Goal: Task Accomplishment & Management: Manage account settings

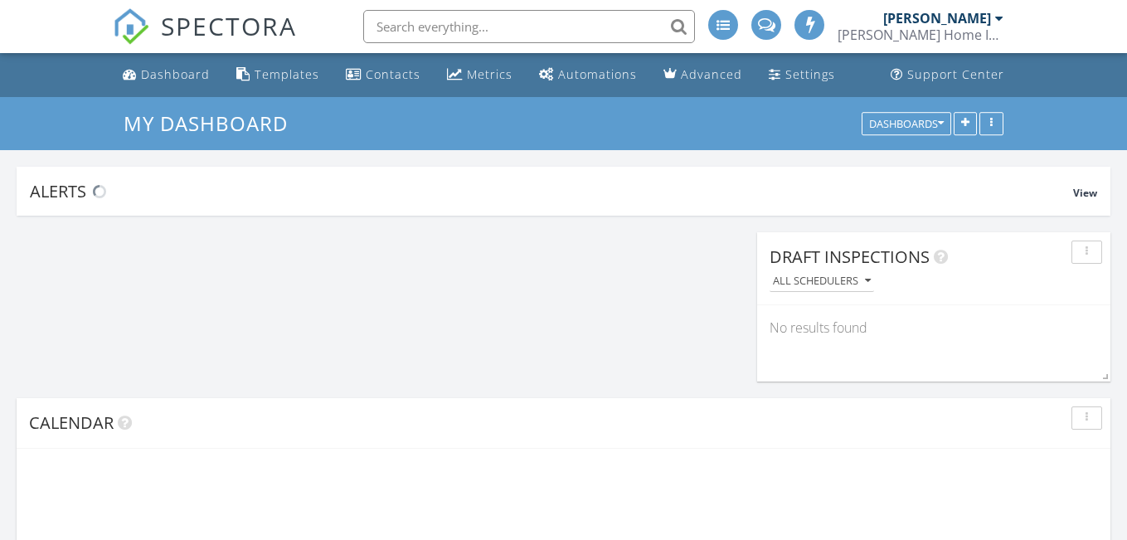
scroll to position [2075, 1153]
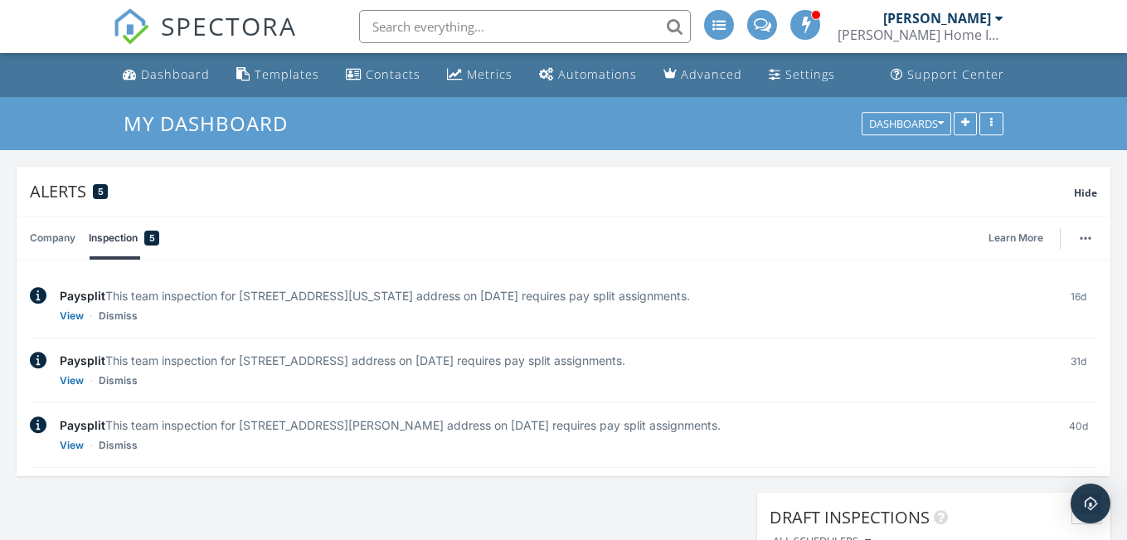
click at [433, 29] on input "text" at bounding box center [525, 26] width 332 height 33
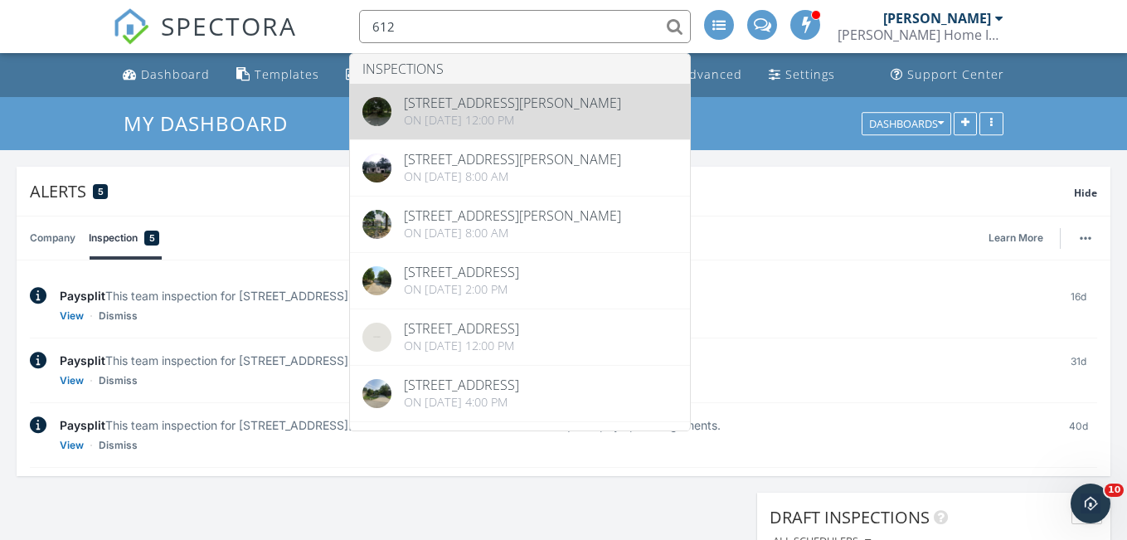
type input "612"
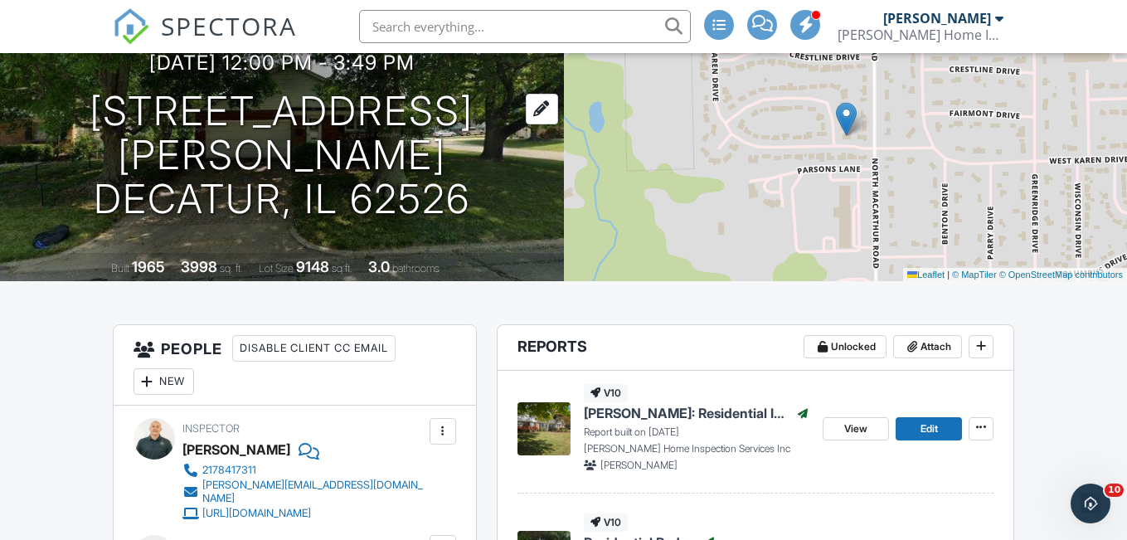
scroll to position [171, 0]
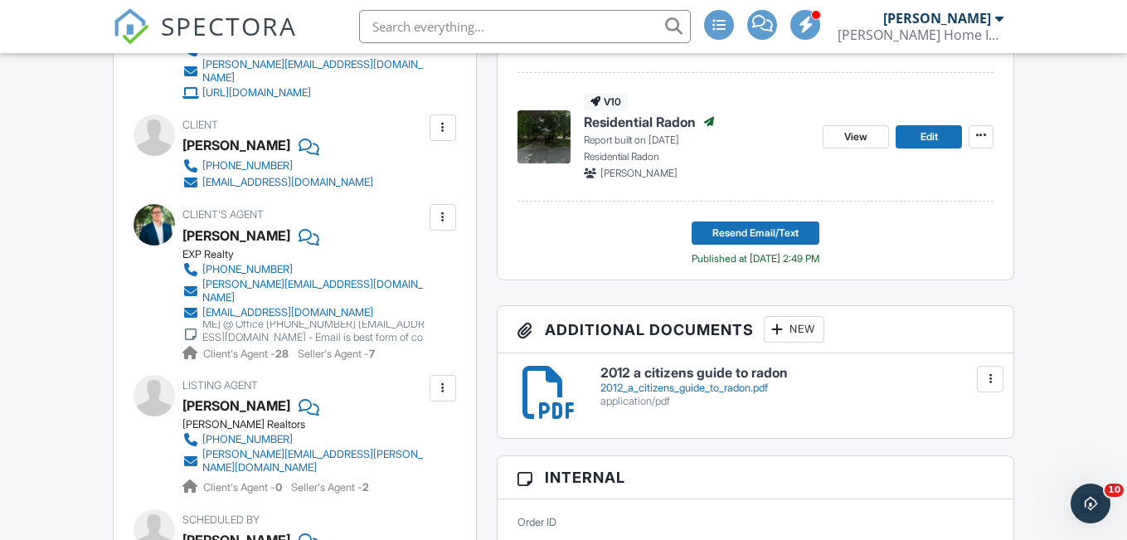
scroll to position [590, 0]
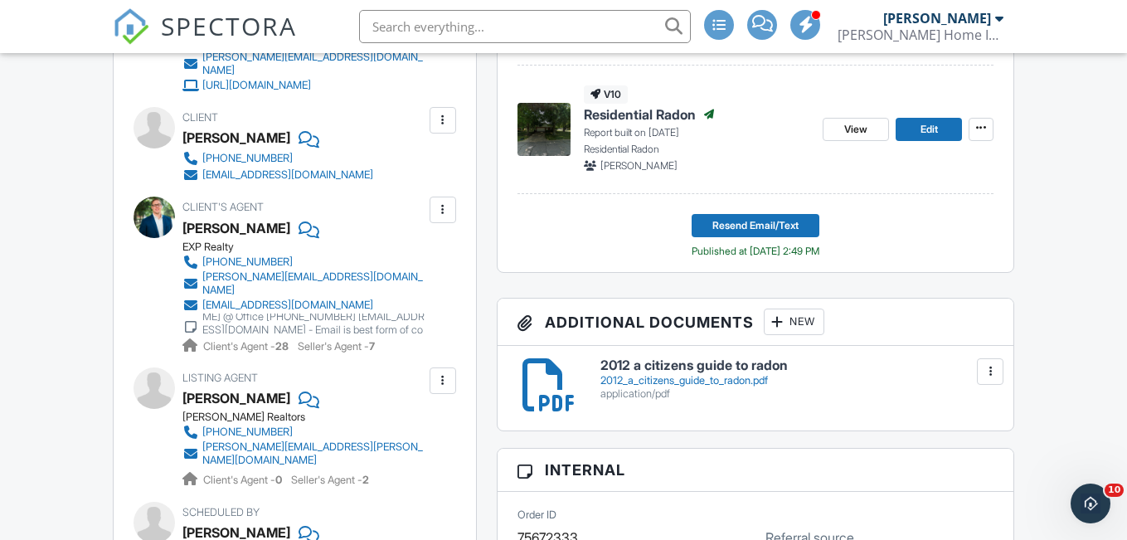
click at [127, 32] on img at bounding box center [131, 26] width 37 height 37
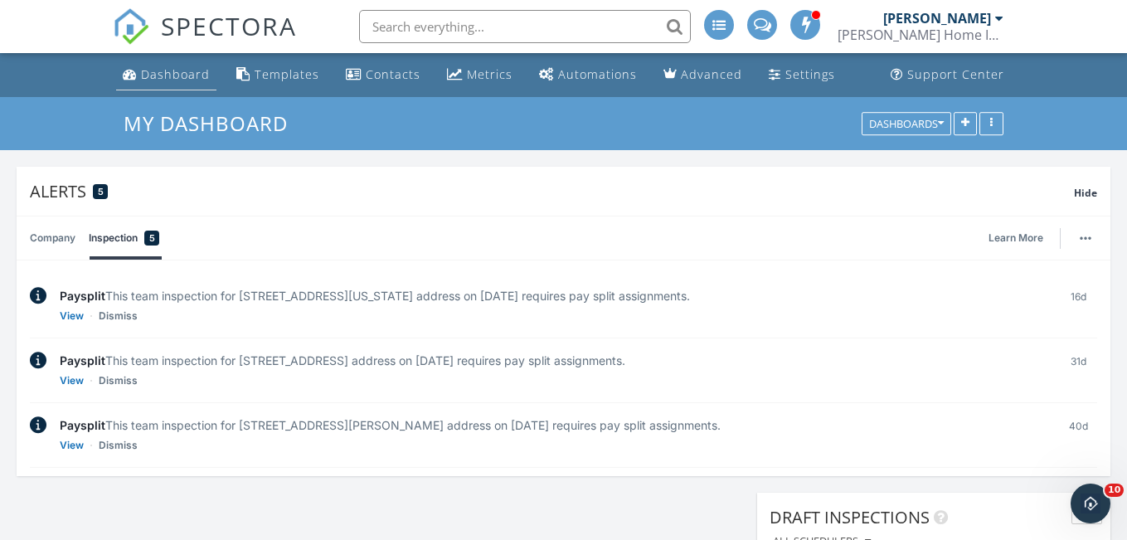
click at [206, 72] on div "Dashboard" at bounding box center [175, 74] width 69 height 16
click at [165, 69] on div "Dashboard" at bounding box center [175, 74] width 69 height 16
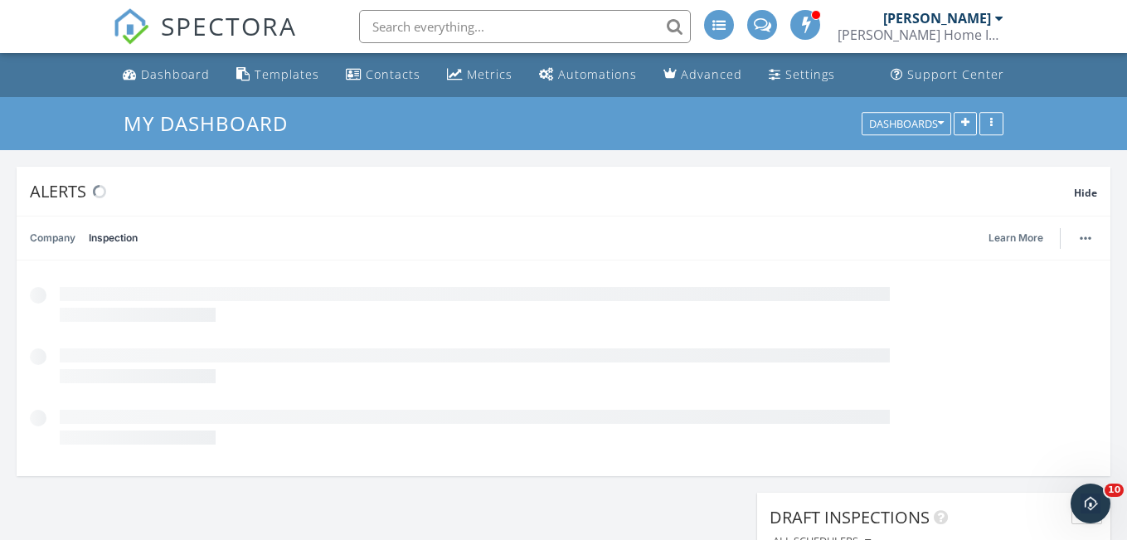
scroll to position [2075, 1153]
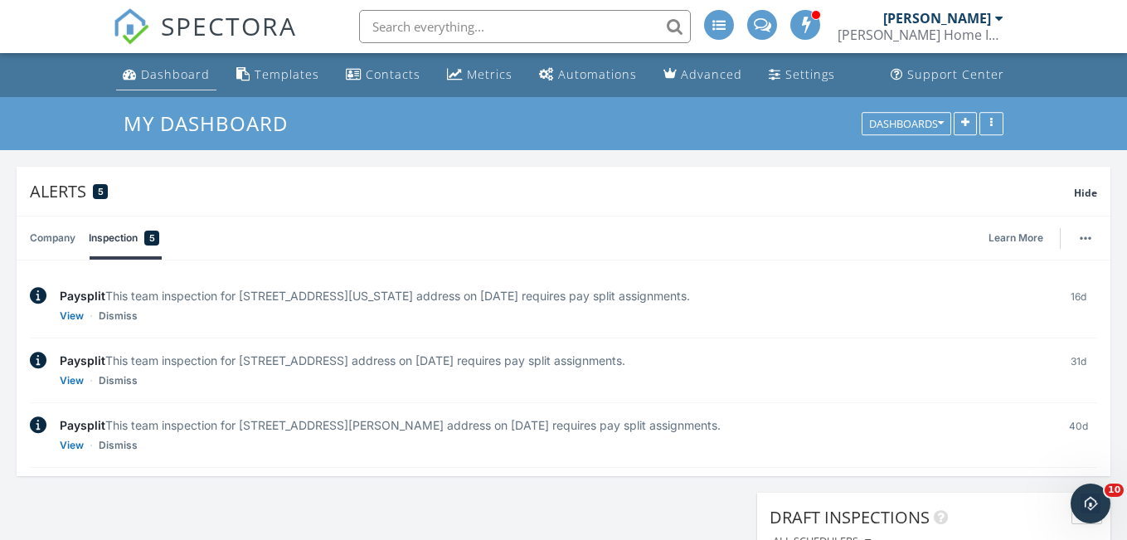
click at [178, 71] on div "Dashboard" at bounding box center [175, 74] width 69 height 16
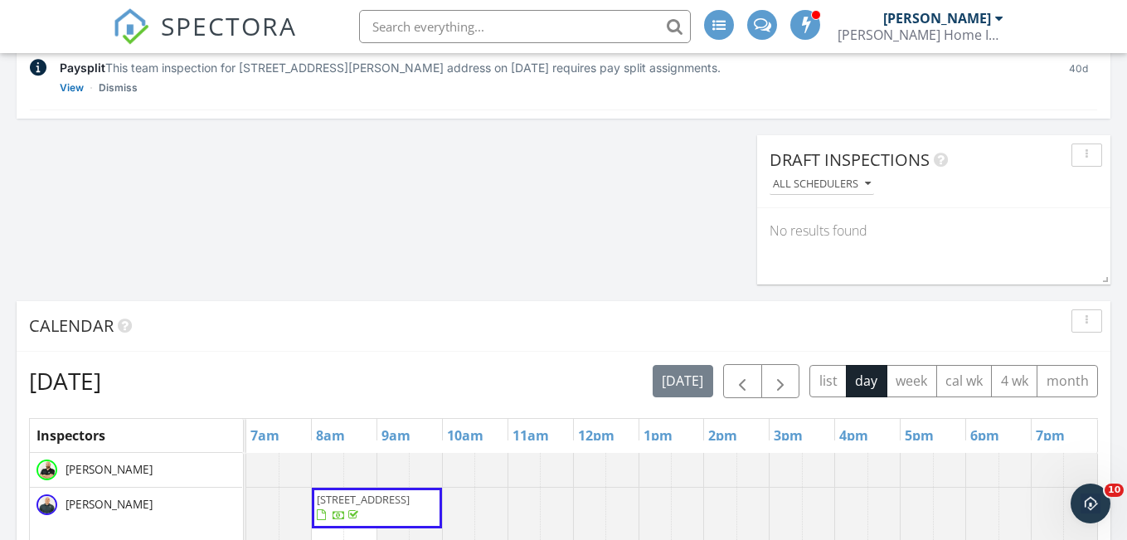
scroll to position [358, 0]
click at [954, 377] on button "cal wk" at bounding box center [965, 380] width 56 height 32
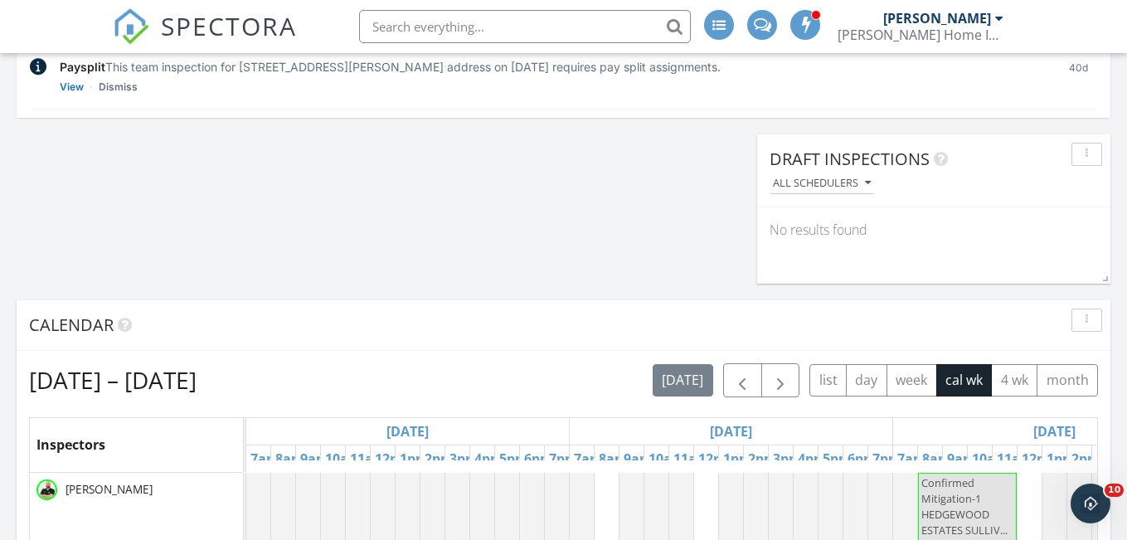
click at [801, 433] on div "Mon 9/22" at bounding box center [731, 431] width 323 height 27
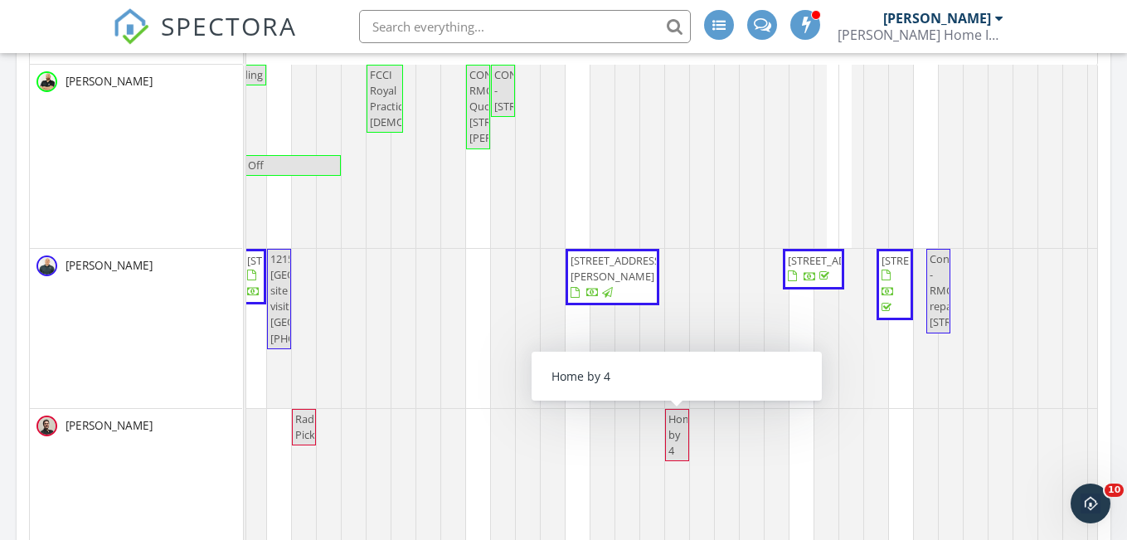
scroll to position [0, 1100]
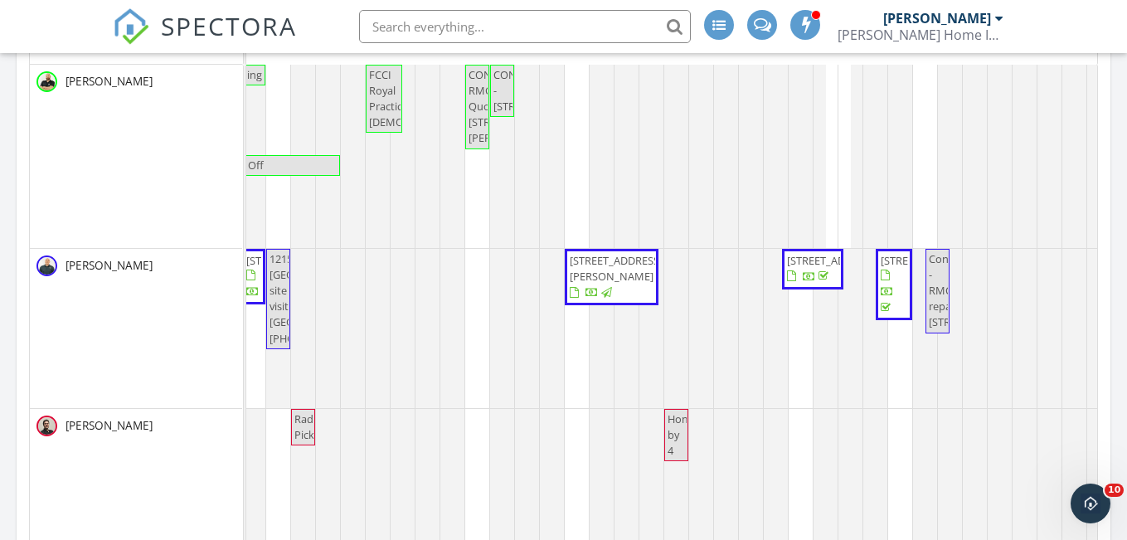
click at [603, 270] on span "612 W Karen Dr, Decatur 62526" at bounding box center [616, 268] width 93 height 31
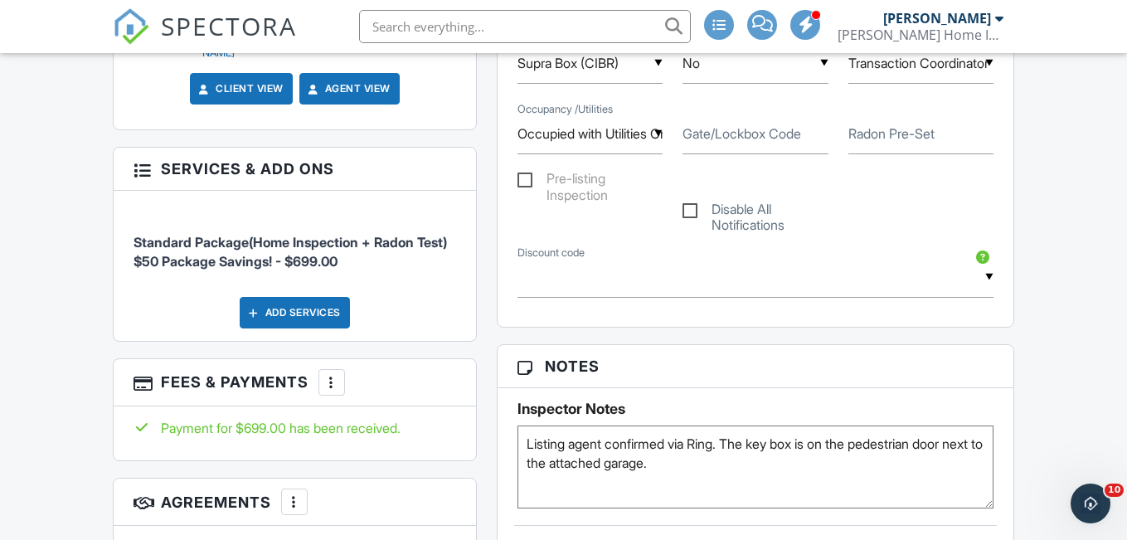
scroll to position [1140, 0]
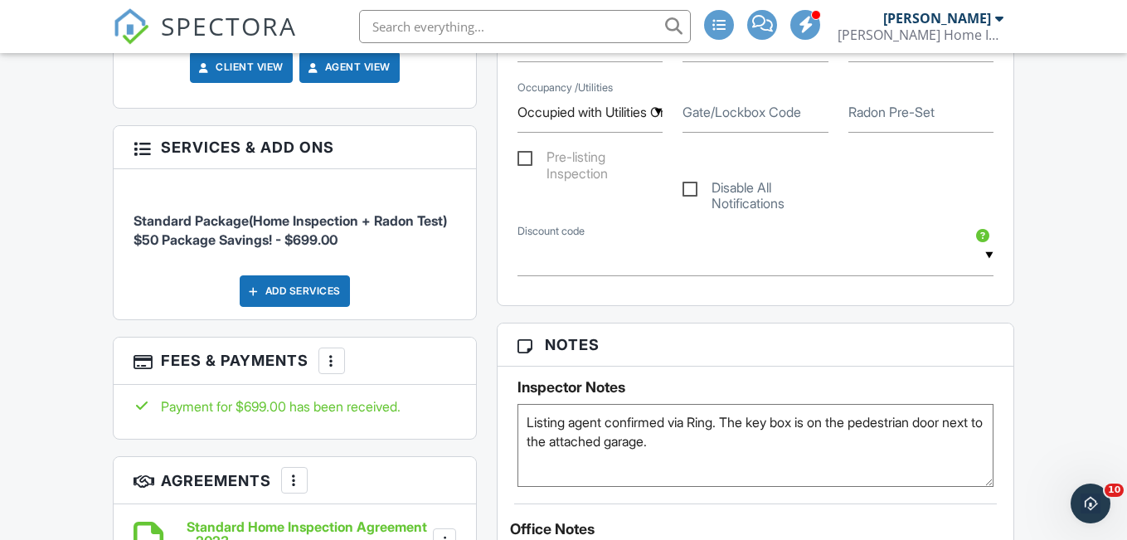
click at [711, 446] on textarea "Listing agent confirmed via Ring. The key box is on the pedestrian door next to…" at bounding box center [756, 445] width 476 height 83
type textarea "Listing agent confirmed via Ring. The key box is on the pedestrian door next to…"
click at [839, 382] on h5 "Inspector Notes" at bounding box center [756, 387] width 476 height 17
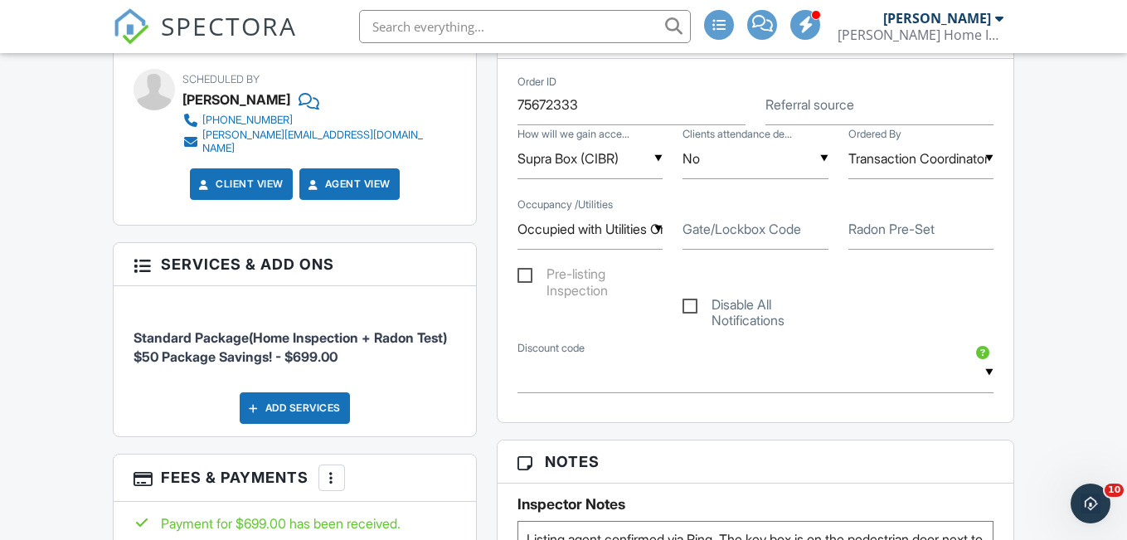
scroll to position [1022, 0]
click at [125, 24] on img at bounding box center [131, 26] width 37 height 37
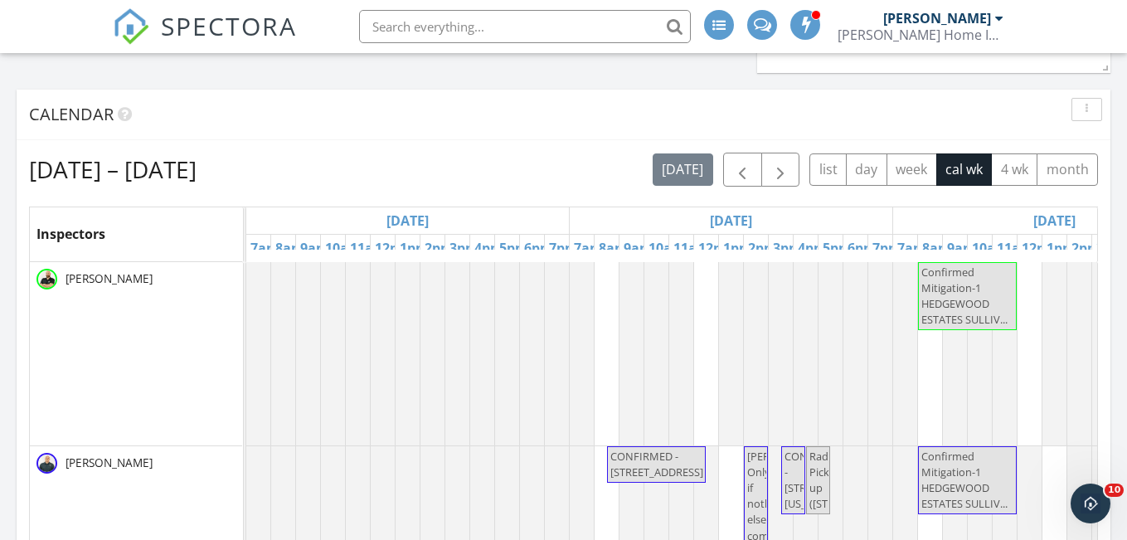
scroll to position [623, 0]
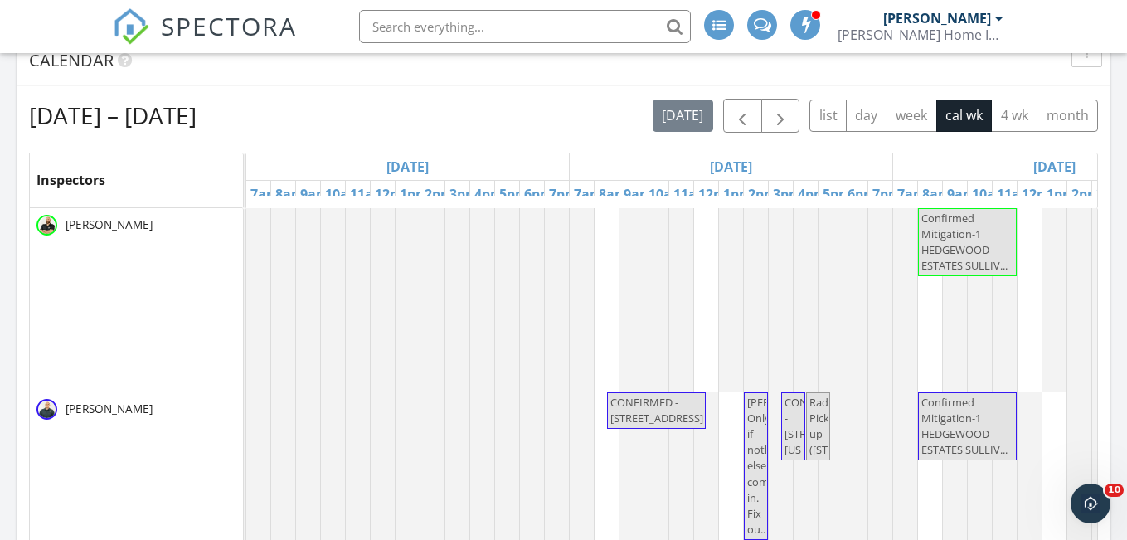
click at [820, 163] on div "Mon 9/22" at bounding box center [731, 166] width 323 height 27
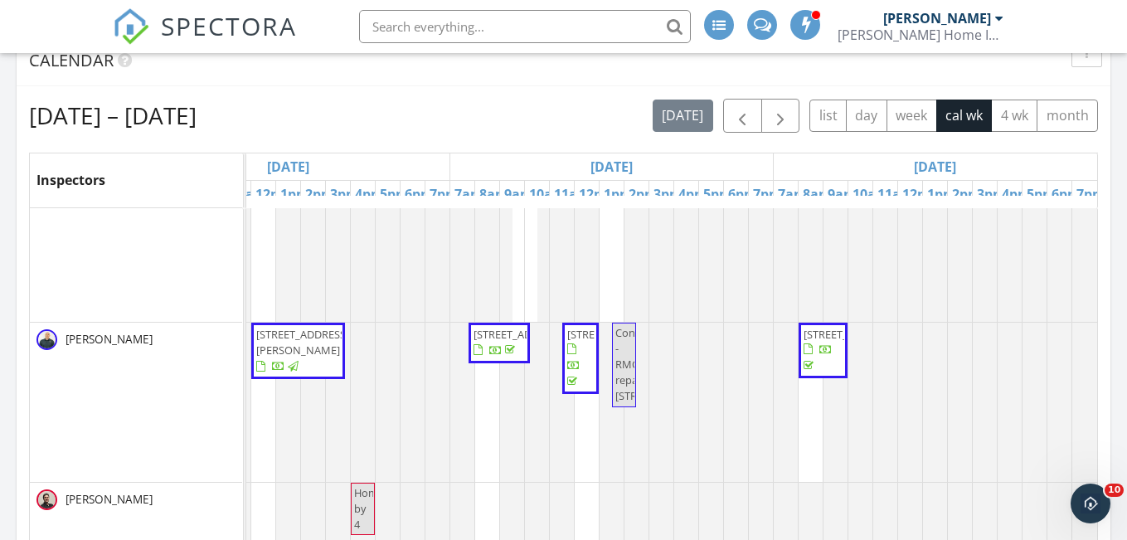
scroll to position [84, 1425]
click at [280, 340] on span "[STREET_ADDRESS][PERSON_NAME]" at bounding box center [302, 342] width 93 height 31
click at [782, 119] on span "button" at bounding box center [781, 116] width 20 height 20
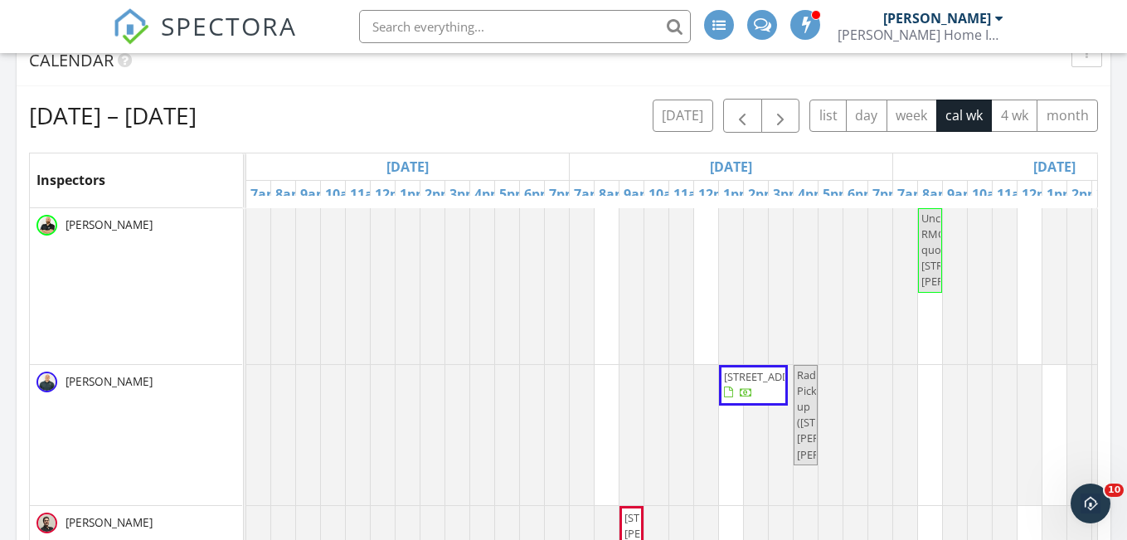
click at [806, 399] on span "Radon Pick up ([STREET_ADDRESS][PERSON_NAME][PERSON_NAME])" at bounding box center [845, 415] width 96 height 95
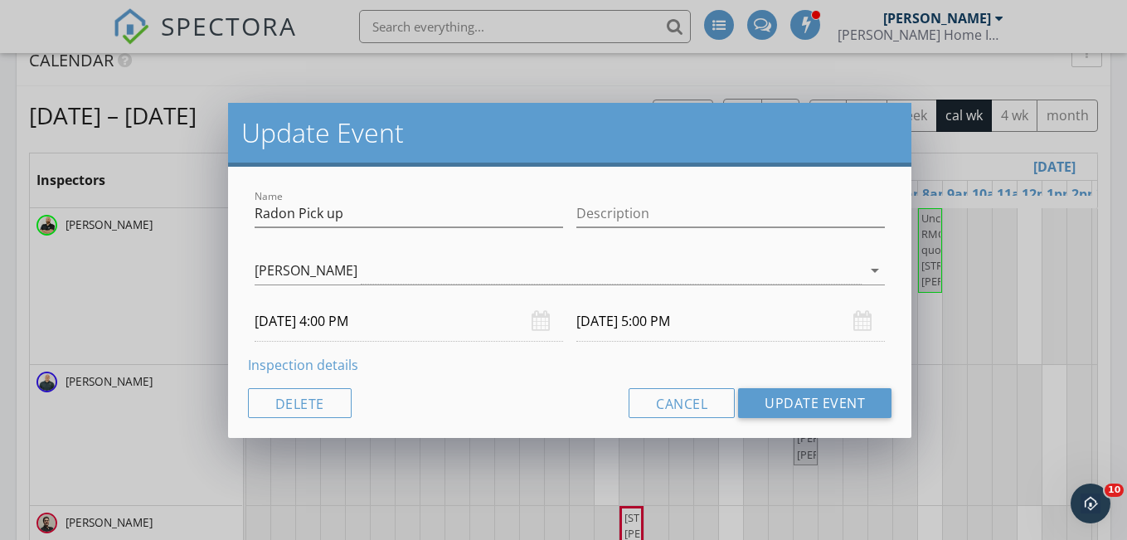
click at [337, 322] on input "09/29/2025 4:00 PM" at bounding box center [409, 321] width 309 height 41
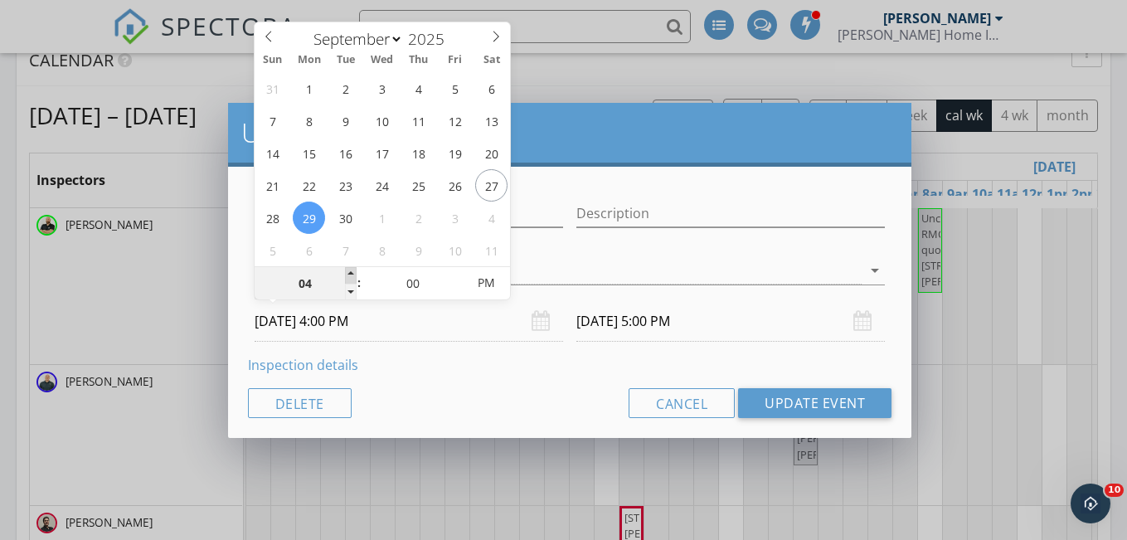
type input "05"
type input "09/29/2025 5:00 PM"
click at [353, 268] on span at bounding box center [351, 275] width 12 height 17
type input "06"
type input "09/29/2025 6:00 PM"
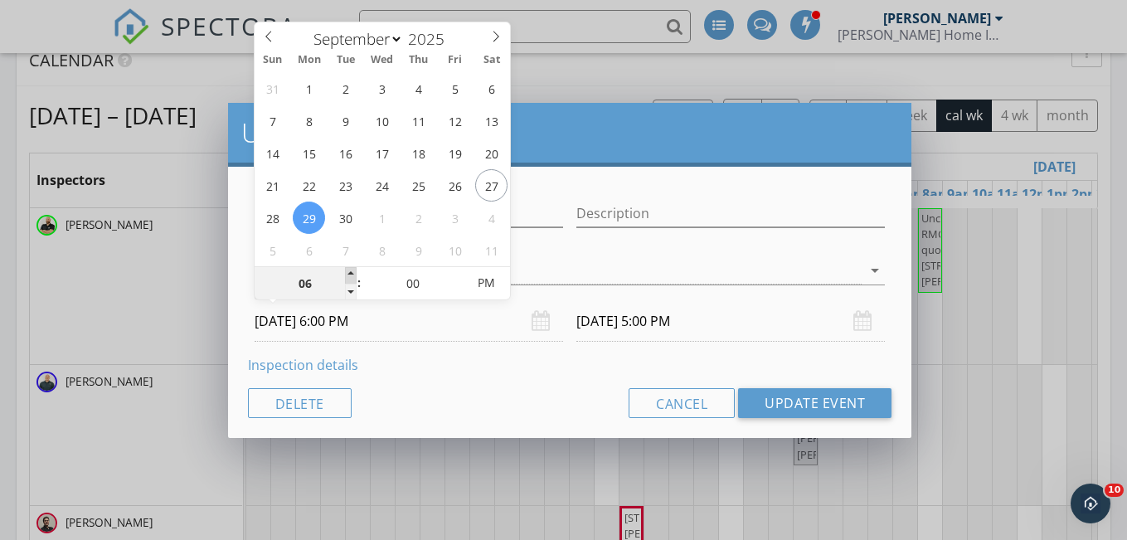
click at [353, 268] on span at bounding box center [351, 275] width 12 height 17
type input "07"
type input "09/29/2025 7:00 PM"
click at [353, 268] on span at bounding box center [351, 275] width 12 height 17
type input "08"
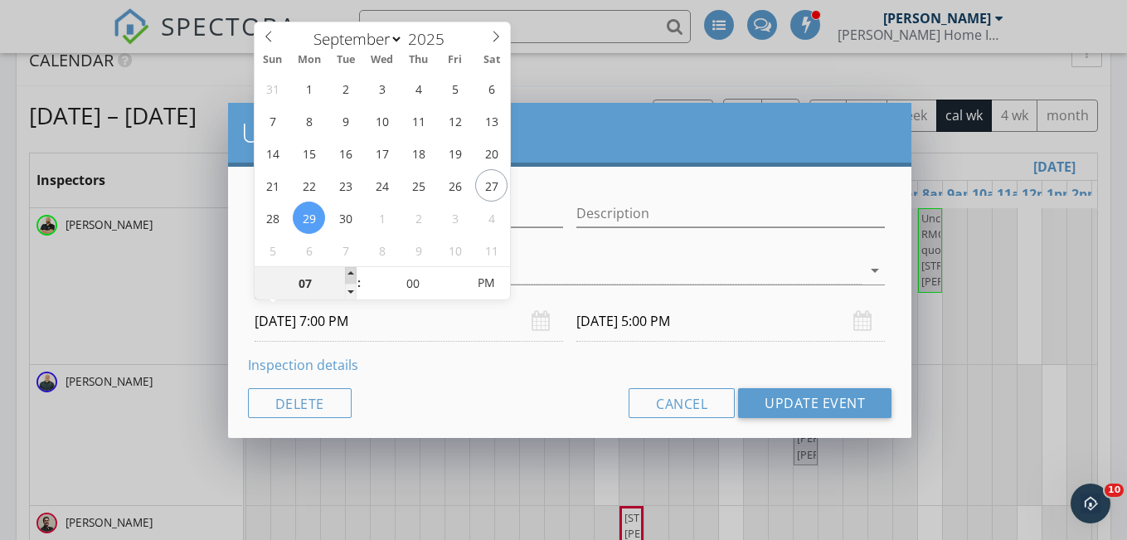
type input "09/29/2025 8:00 PM"
click at [353, 268] on span at bounding box center [351, 275] width 12 height 17
type input "09/29/2025 9:00 PM"
type input "09"
type input "09/29/2025 9:00 PM"
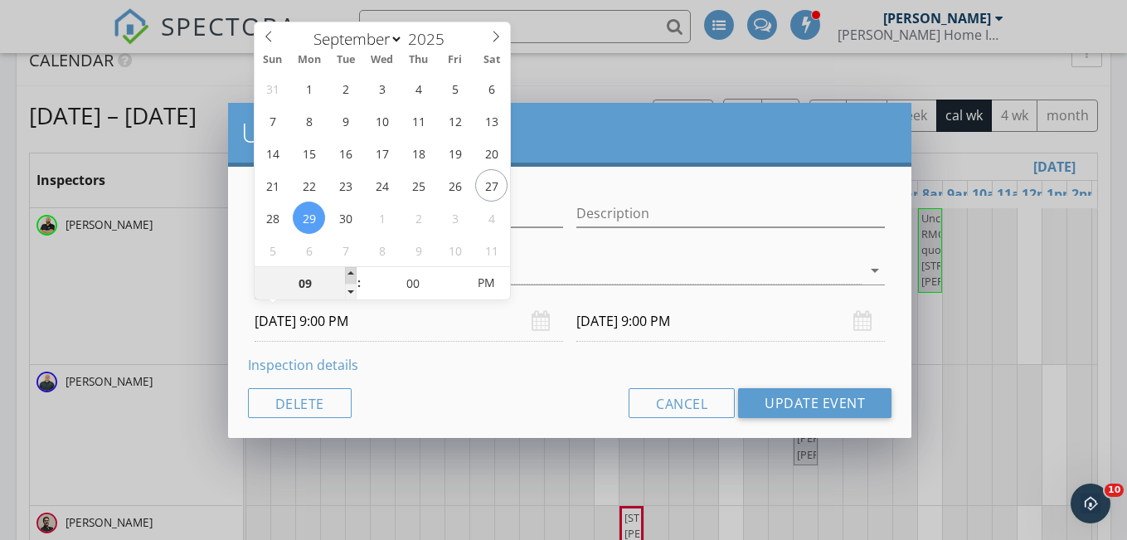
click at [348, 272] on span at bounding box center [351, 275] width 12 height 17
type input "10"
type input "09/29/2025 10:00 PM"
click at [348, 272] on span at bounding box center [351, 275] width 12 height 17
type input "11"
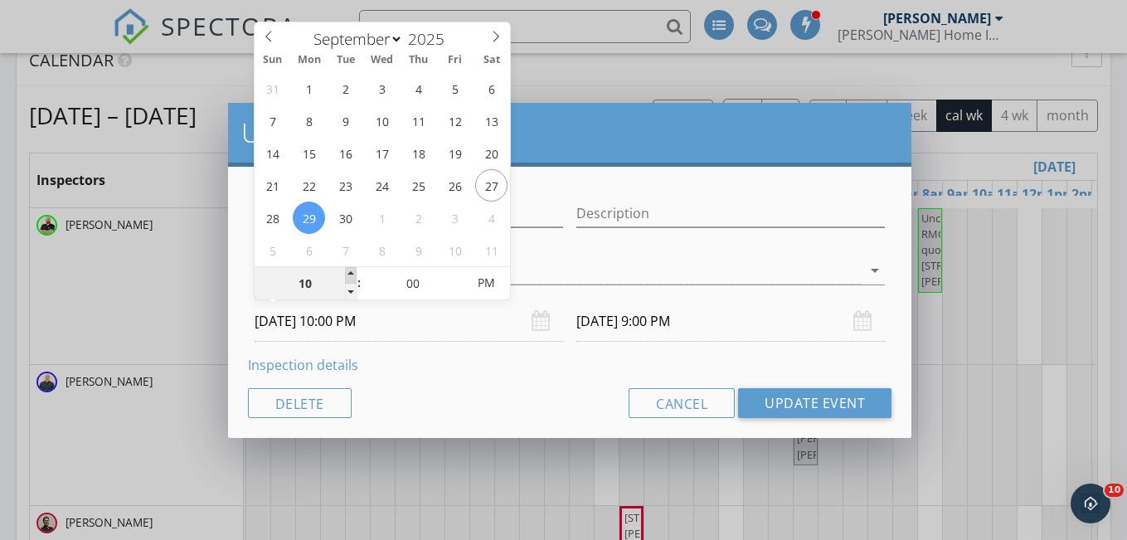
type input "09/29/2025 11:00 PM"
click at [348, 272] on span at bounding box center [351, 275] width 12 height 17
type input "09/30/2025 12:00 AM"
type input "10"
type input "09/29/2025 10:00 PM"
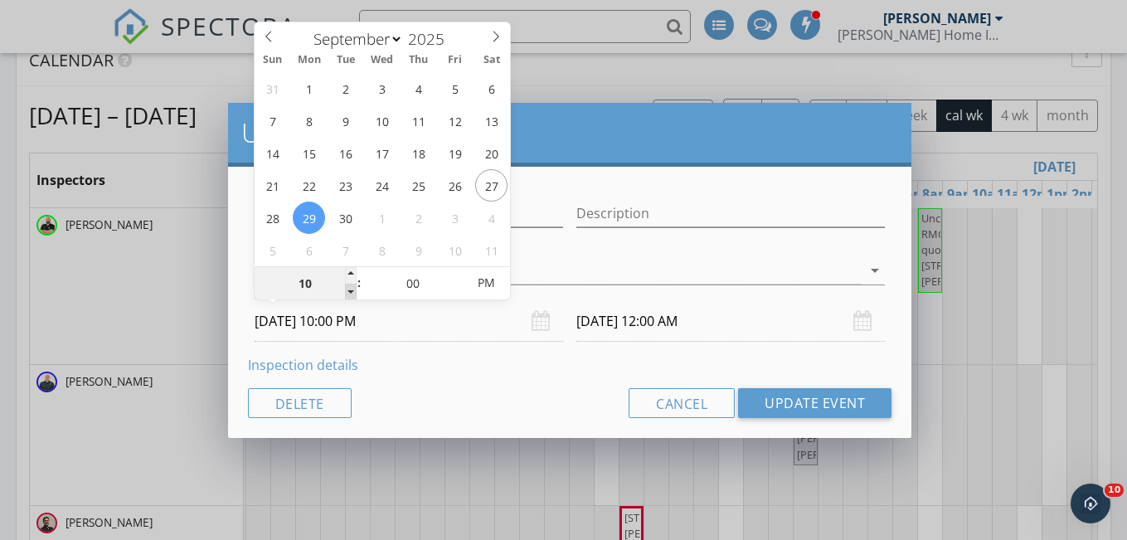
click at [348, 293] on span at bounding box center [351, 292] width 12 height 17
type input "09/29/2025 11:00 PM"
type input "09"
type input "55"
type input "09/29/2025 9:55 PM"
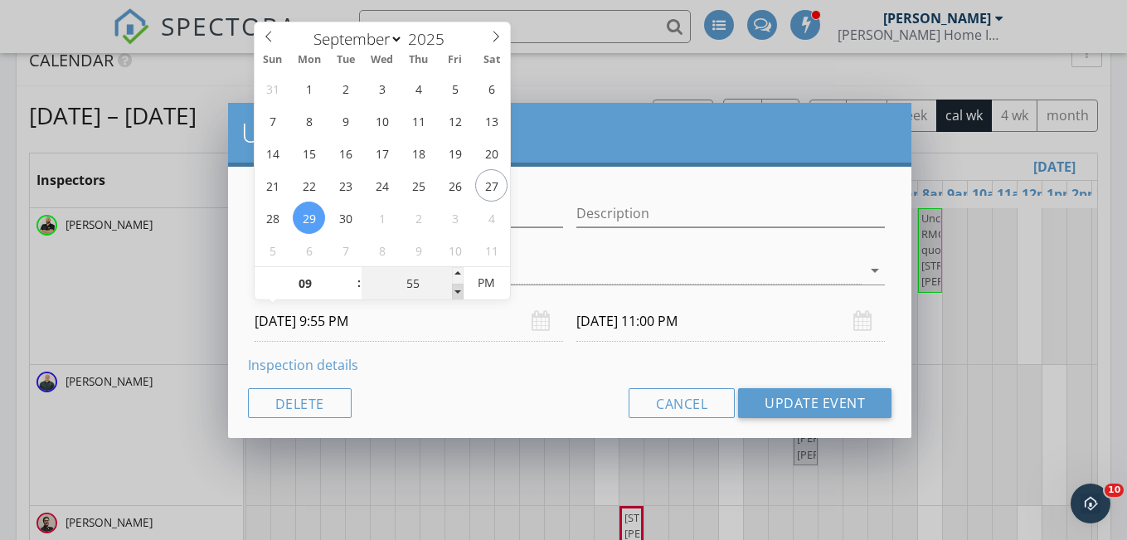
click at [458, 287] on span at bounding box center [458, 292] width 12 height 17
type input "50"
type input "09/29/2025 9:50 PM"
click at [458, 287] on span at bounding box center [458, 292] width 12 height 17
type input "45"
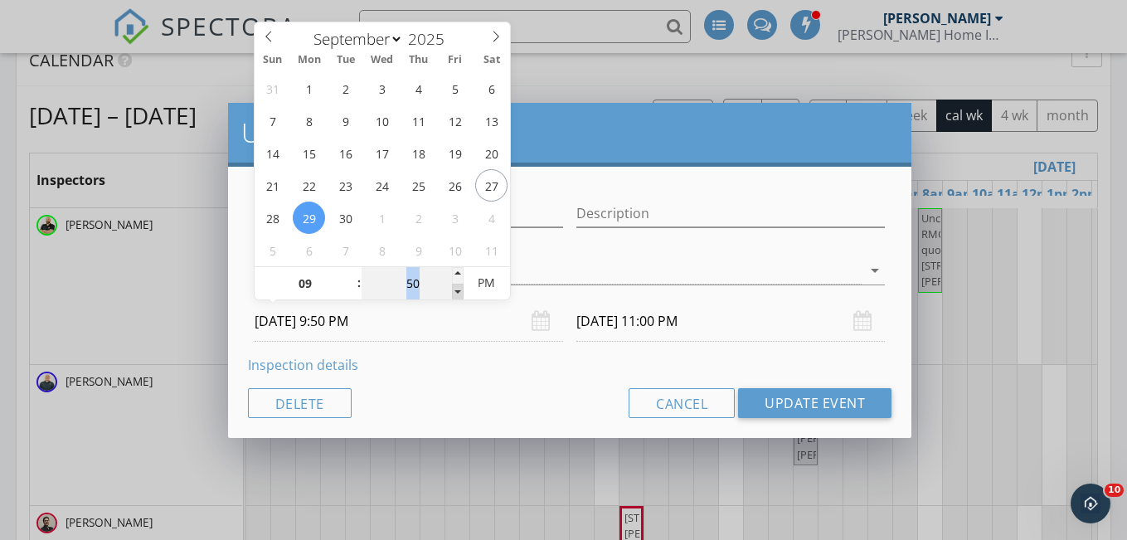
type input "09/29/2025 9:45 PM"
click at [458, 287] on span at bounding box center [458, 292] width 12 height 17
type input "40"
type input "09/29/2025 9:40 PM"
click at [458, 287] on span at bounding box center [458, 292] width 12 height 17
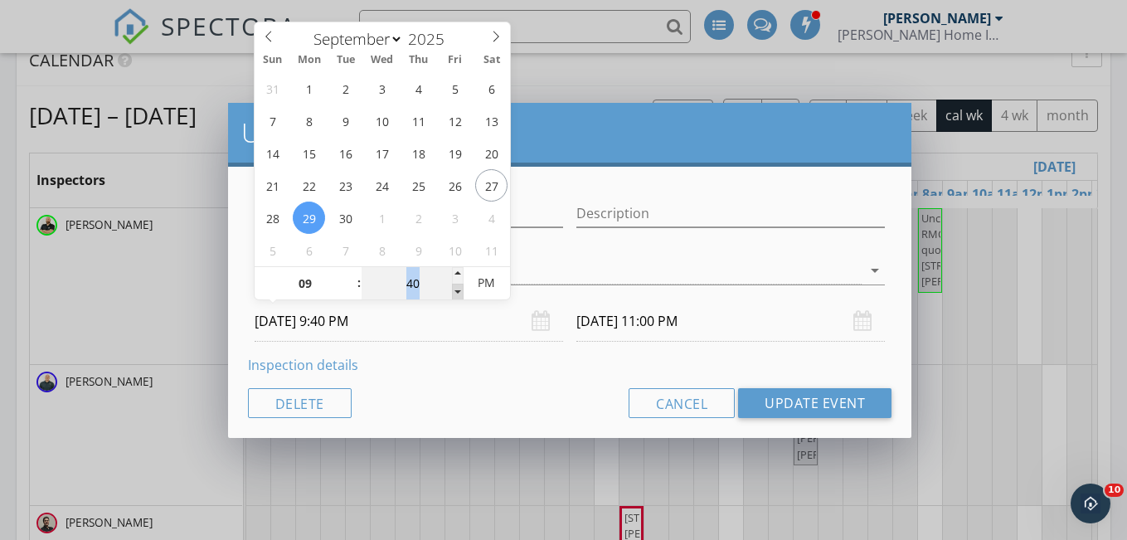
type input "09/29/2025 10:40 PM"
type input "45"
type input "09/29/2025 9:45 PM"
click at [458, 275] on span at bounding box center [458, 275] width 12 height 17
type input "09/29/2025 10:45 PM"
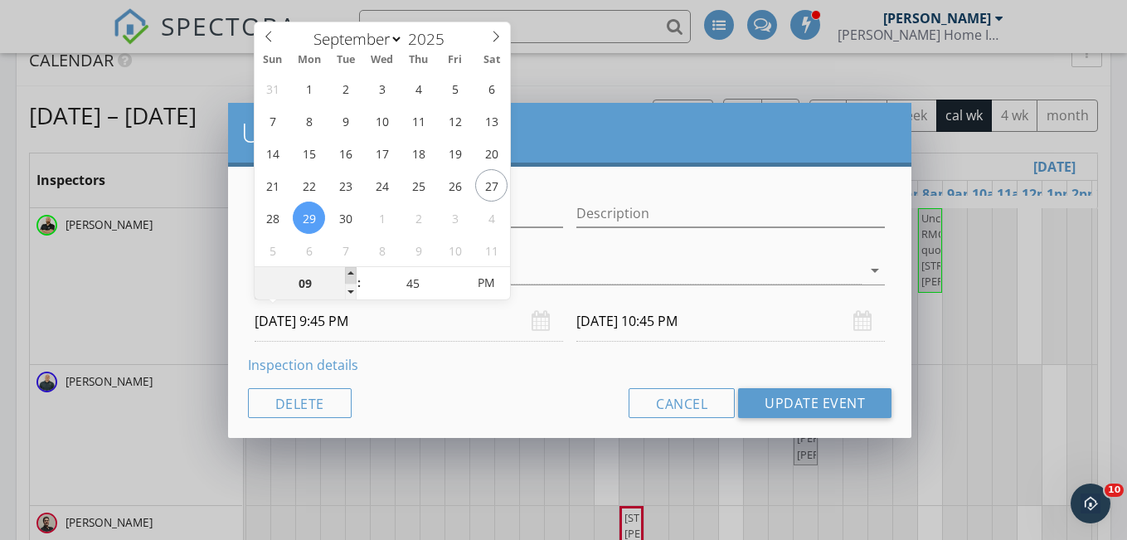
type input "10"
type input "09/29/2025 10:45 PM"
click at [351, 274] on span at bounding box center [351, 275] width 12 height 17
type input "11"
type input "09/29/2025 11:45 PM"
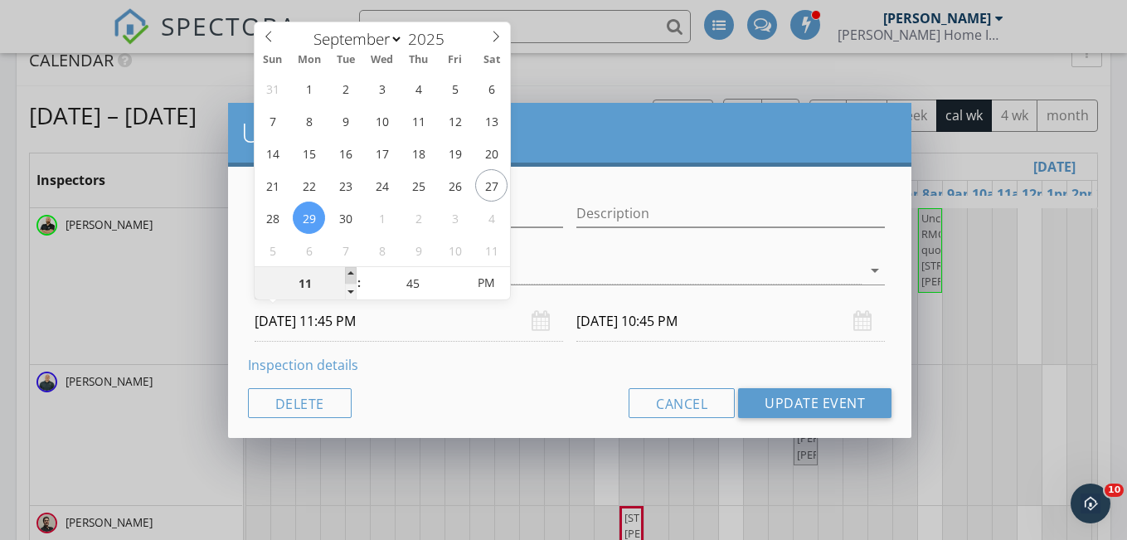
click at [351, 274] on span at bounding box center [351, 275] width 12 height 17
type input "12"
type input "09/29/2025 12:45 AM"
click at [351, 274] on span at bounding box center [351, 275] width 12 height 17
type input "09/29/2025 1:45 AM"
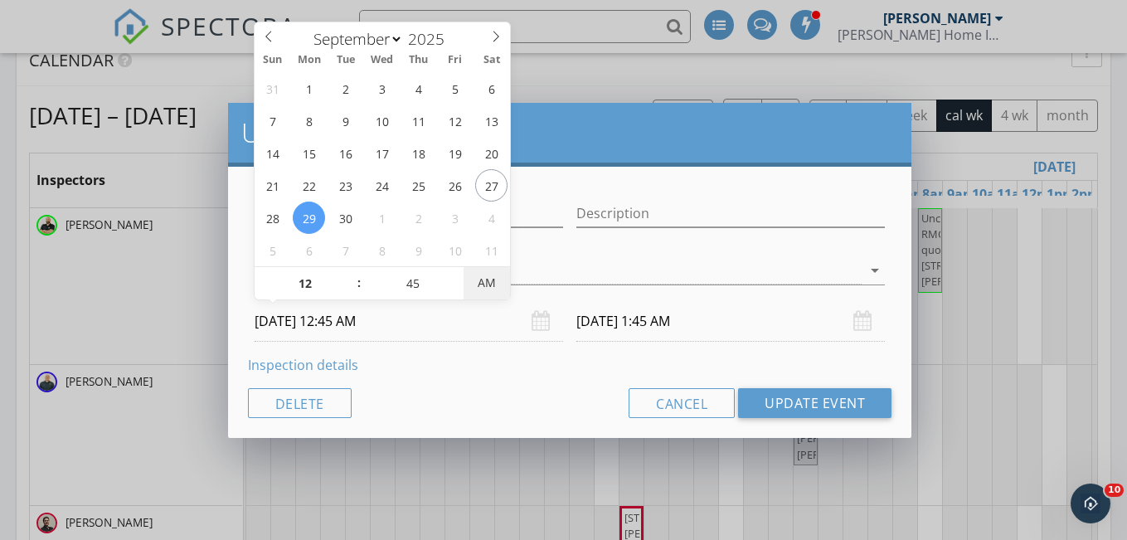
type input "09/29/2025 12:45 PM"
type input "09/29/2025 1:45 PM"
click at [631, 263] on div "[PERSON_NAME]" at bounding box center [558, 270] width 607 height 27
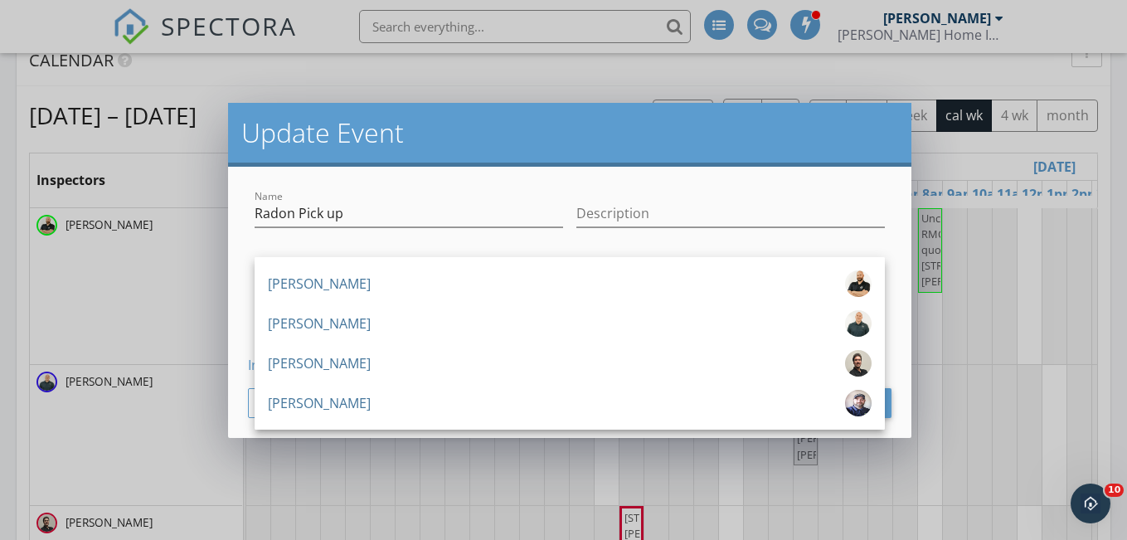
click at [694, 197] on div "Description" at bounding box center [731, 217] width 309 height 54
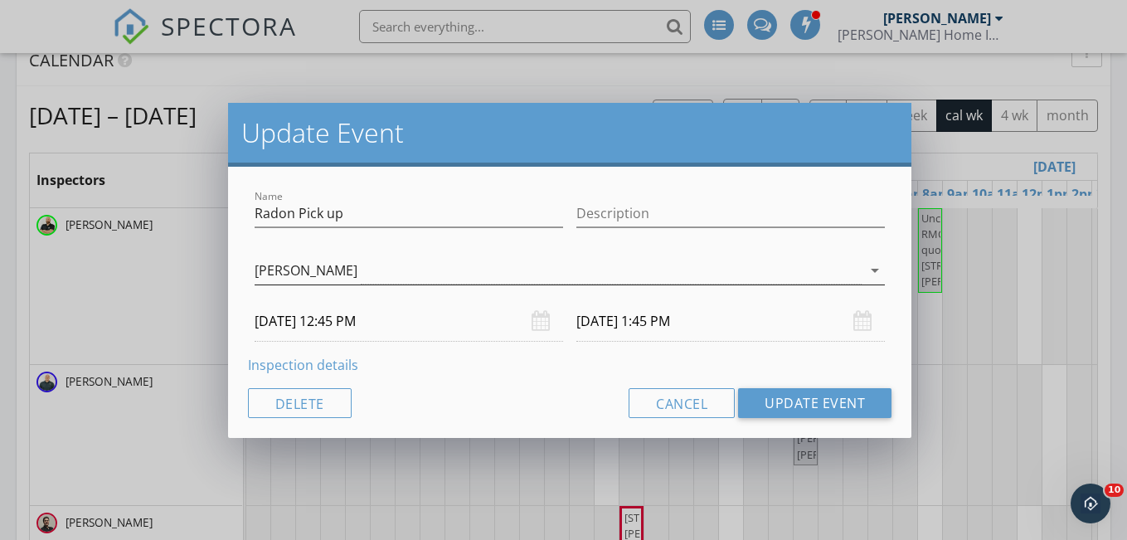
click at [753, 275] on div "[PERSON_NAME]" at bounding box center [558, 270] width 607 height 27
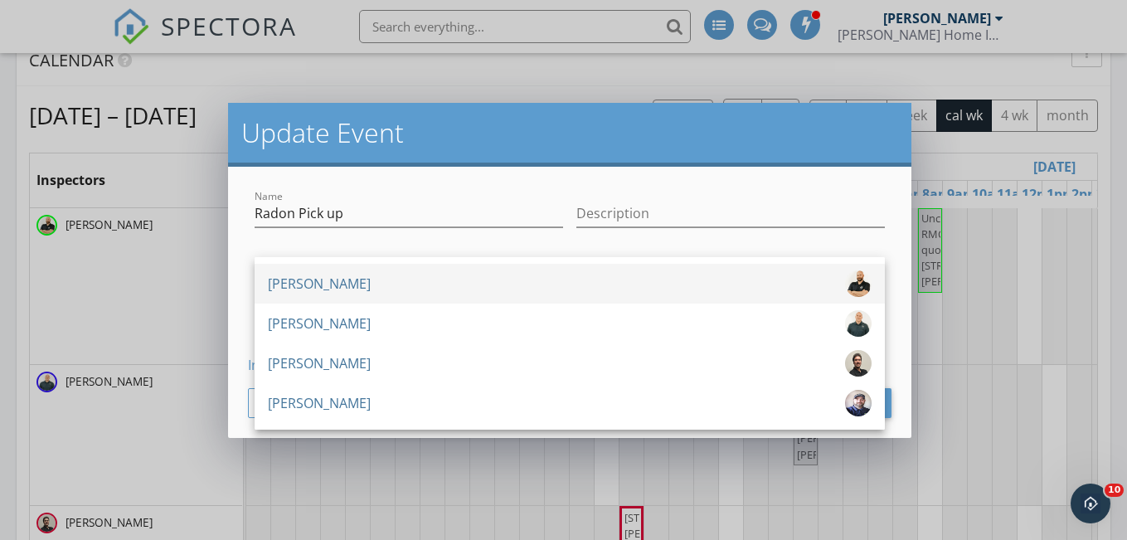
click at [463, 290] on div "[PERSON_NAME]" at bounding box center [570, 283] width 604 height 27
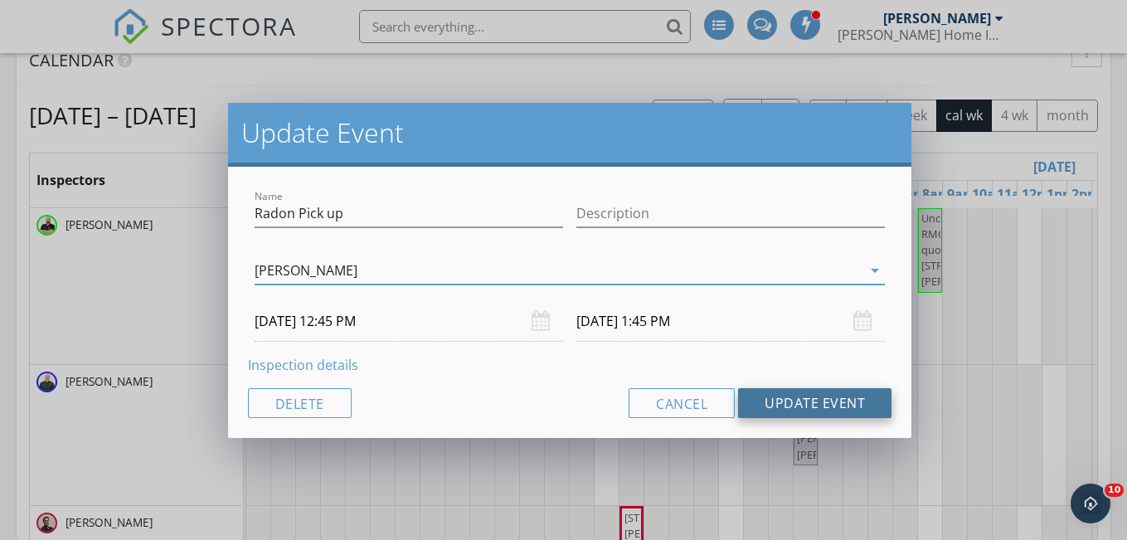
click at [809, 402] on button "Update Event" at bounding box center [814, 403] width 153 height 30
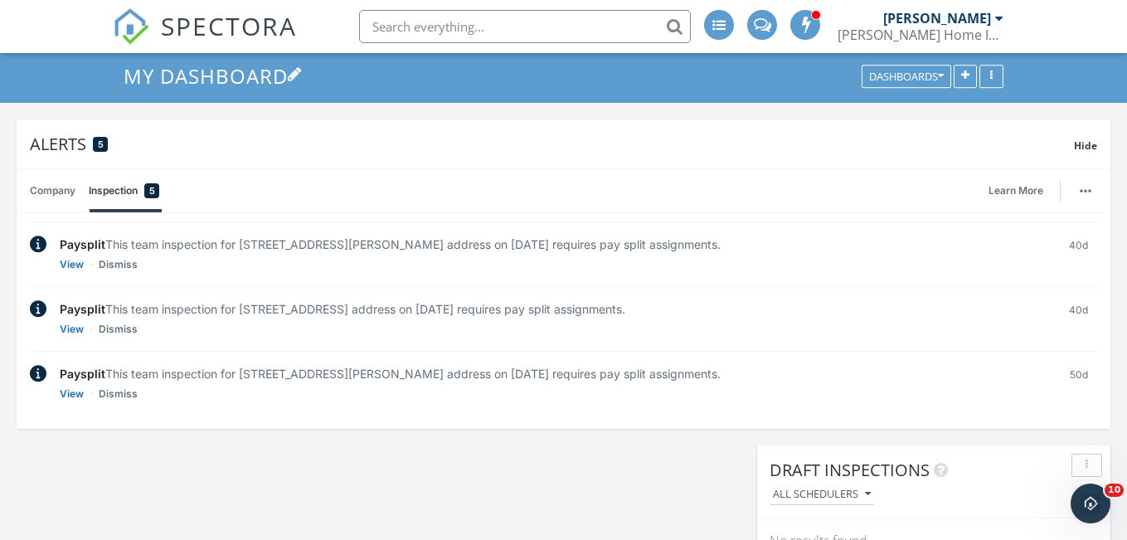
scroll to position [48, 0]
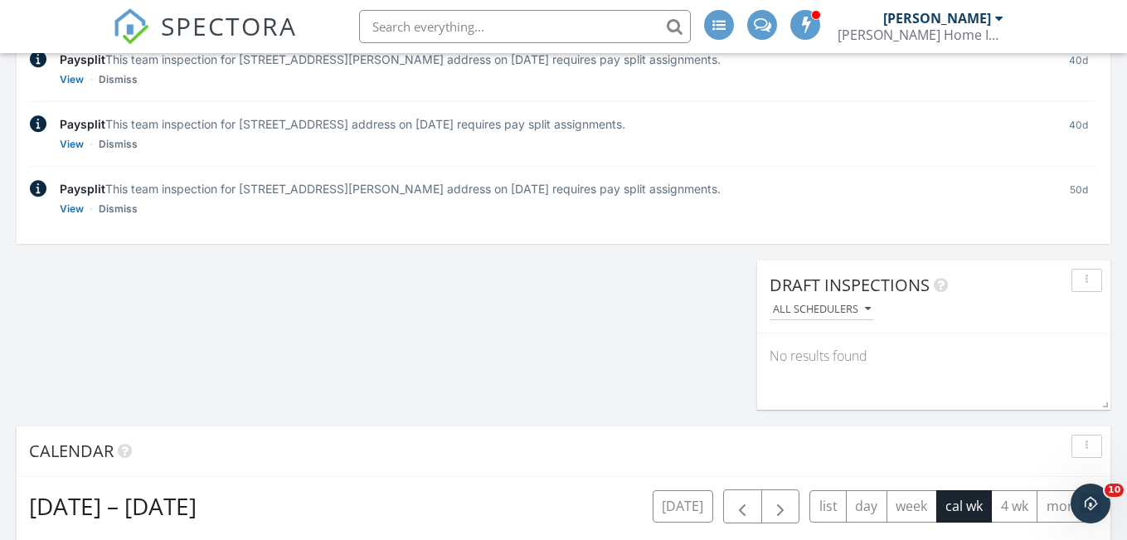
scroll to position [238, 0]
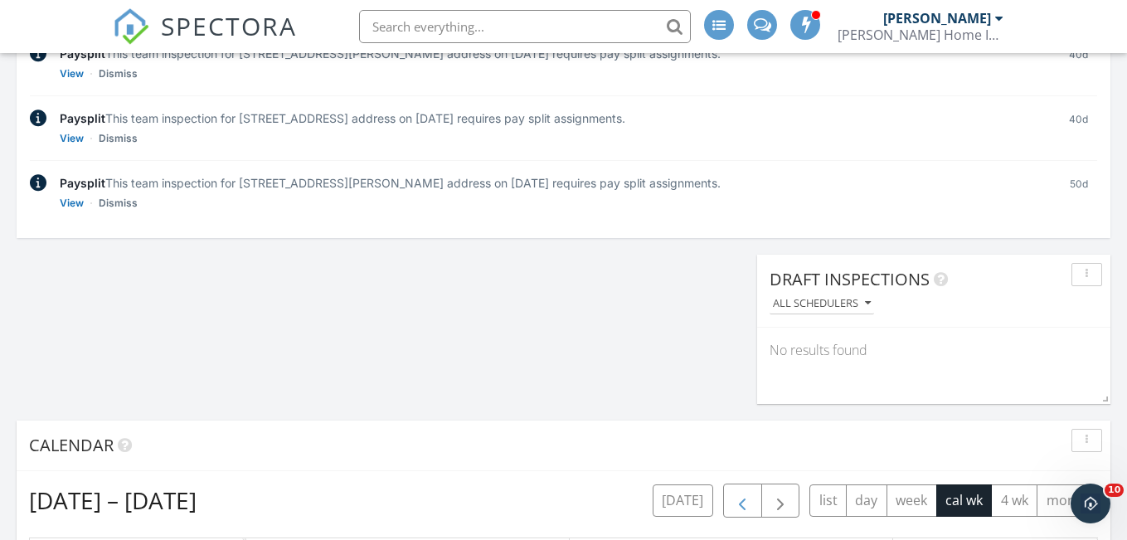
click at [739, 505] on span "button" at bounding box center [743, 501] width 20 height 20
click at [762, 443] on div "Calendar" at bounding box center [551, 445] width 1045 height 25
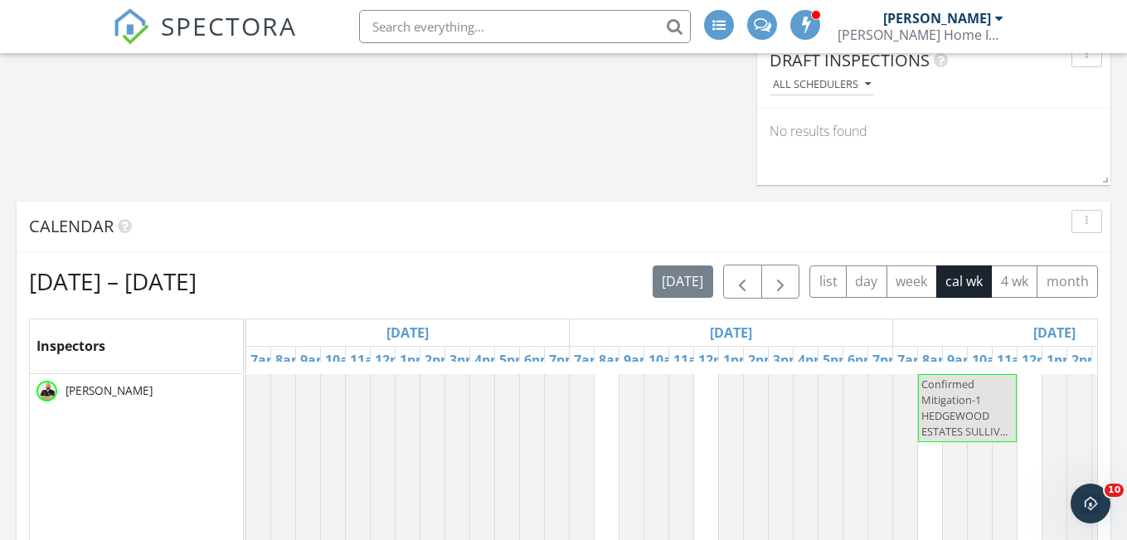
scroll to position [479, 0]
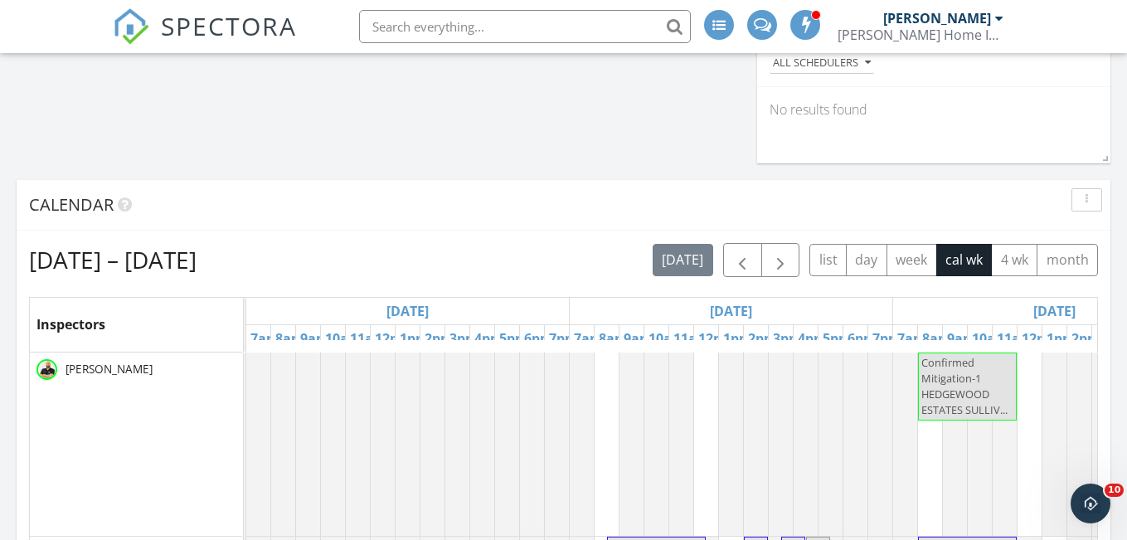
click at [833, 309] on div "[DATE]" at bounding box center [731, 311] width 323 height 27
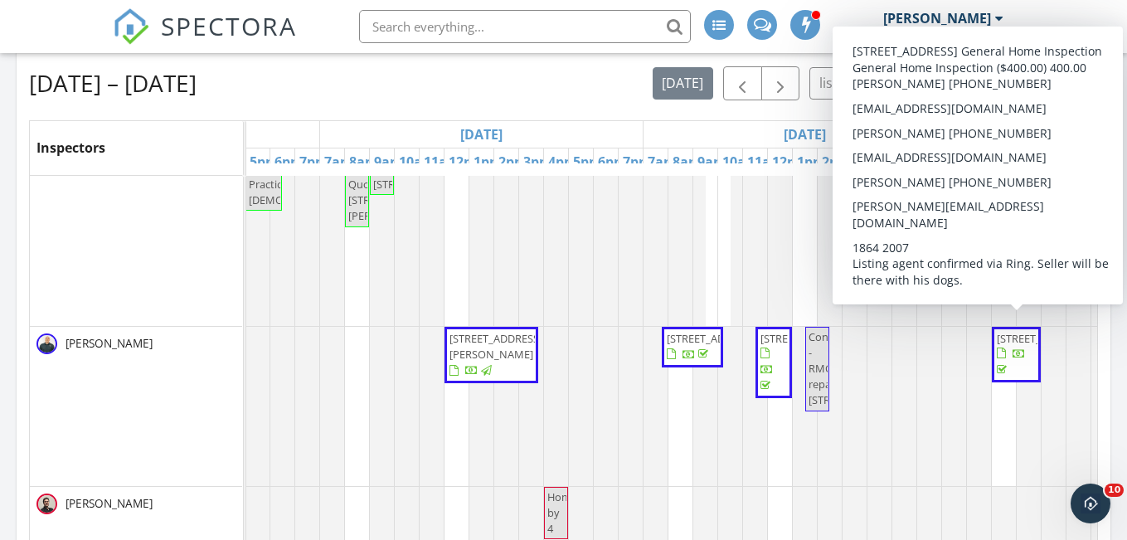
scroll to position [56, 1220]
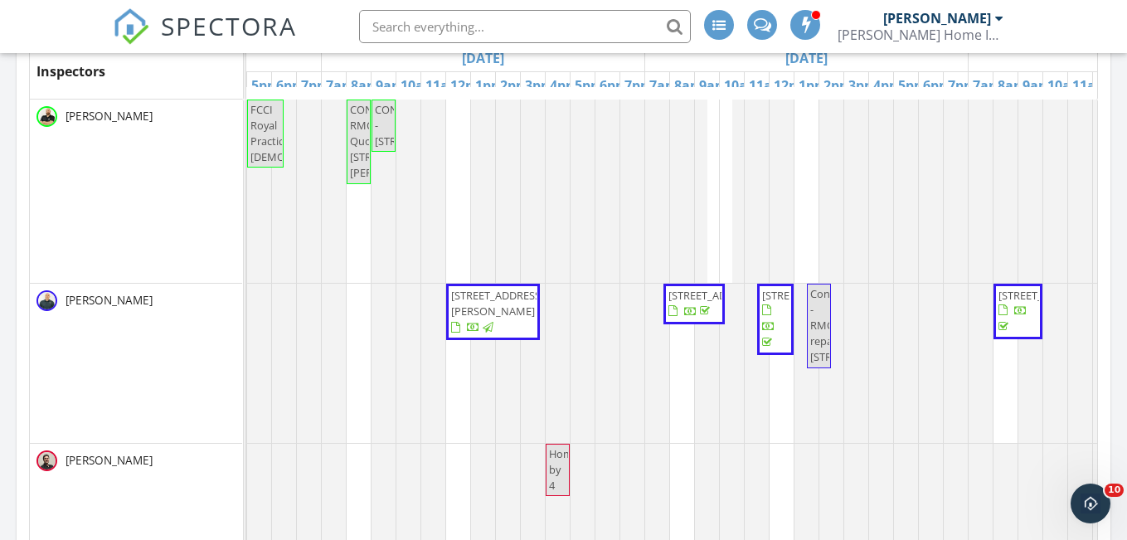
click at [392, 152] on div at bounding box center [395, 125] width 7 height 51
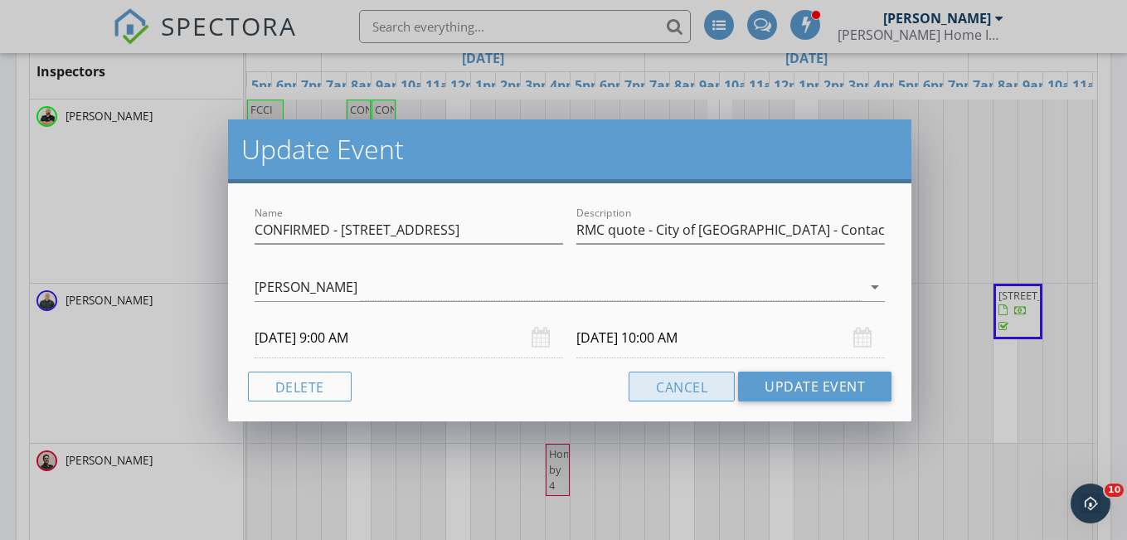
click at [710, 380] on button "Cancel" at bounding box center [682, 387] width 106 height 30
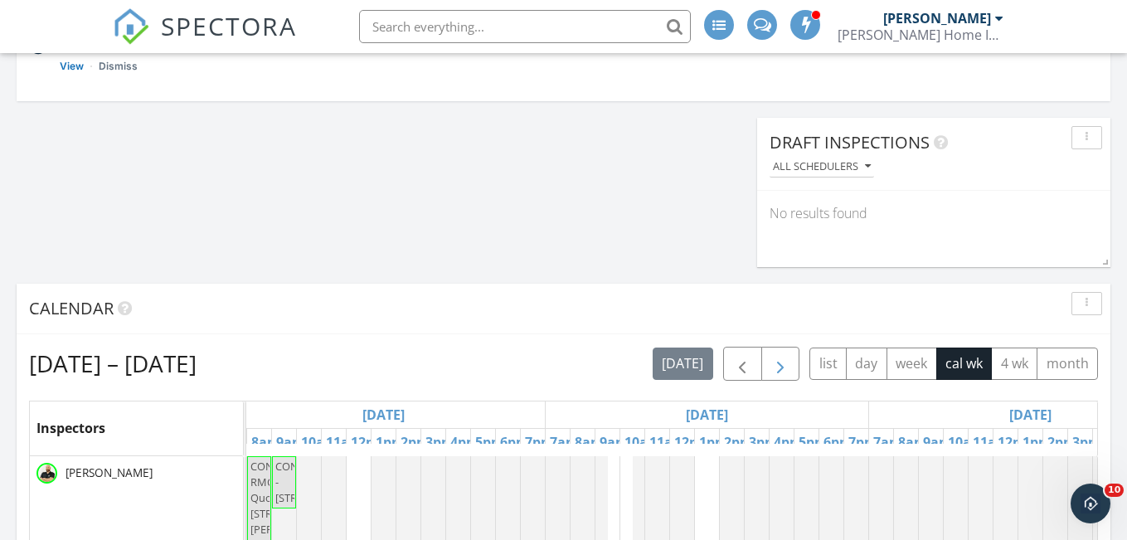
click at [785, 369] on span "button" at bounding box center [781, 364] width 20 height 20
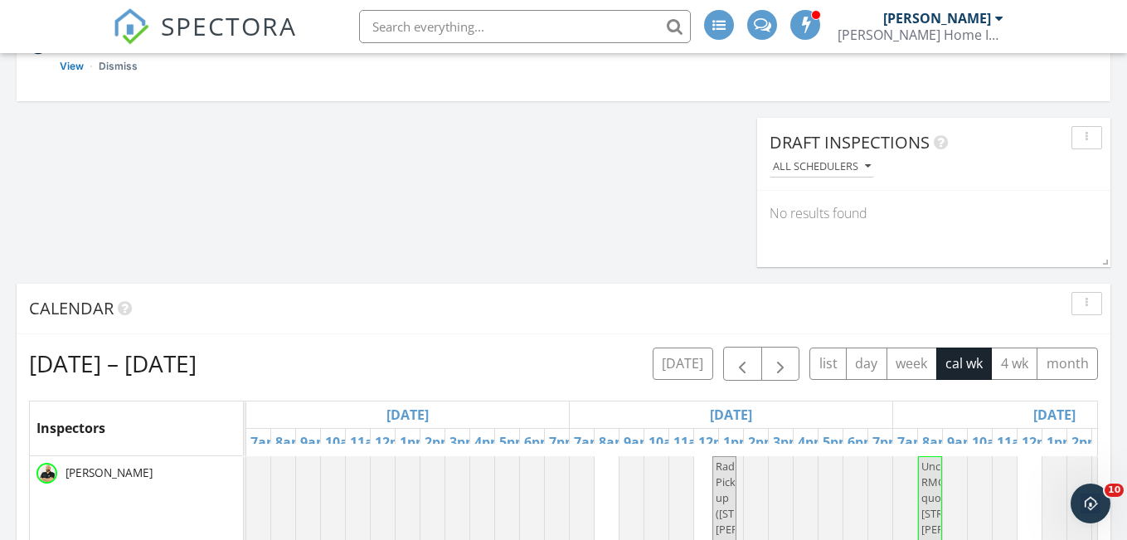
click at [616, 415] on div "[DATE]" at bounding box center [731, 415] width 323 height 27
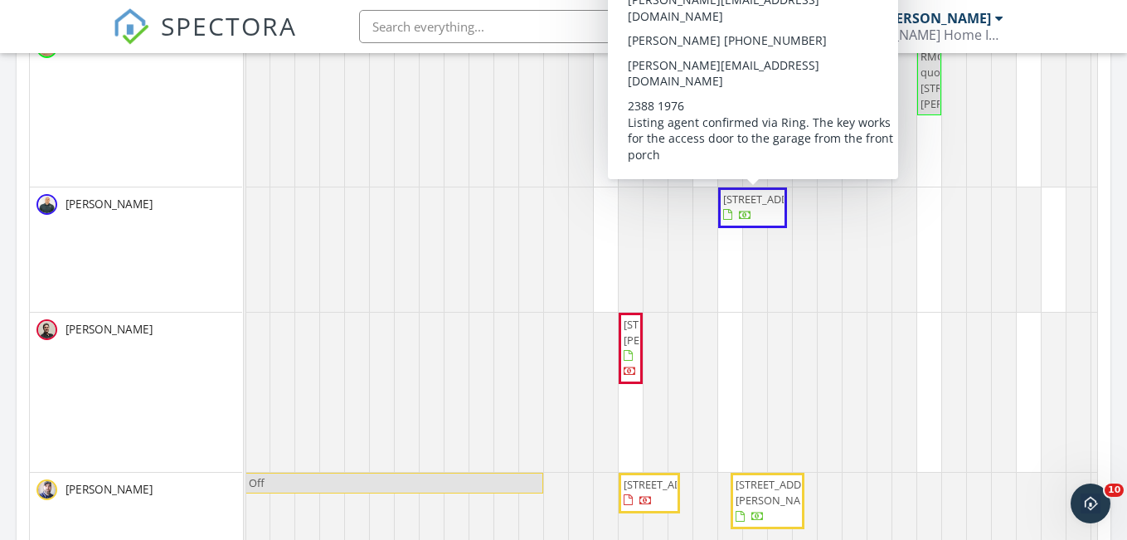
scroll to position [793, 0]
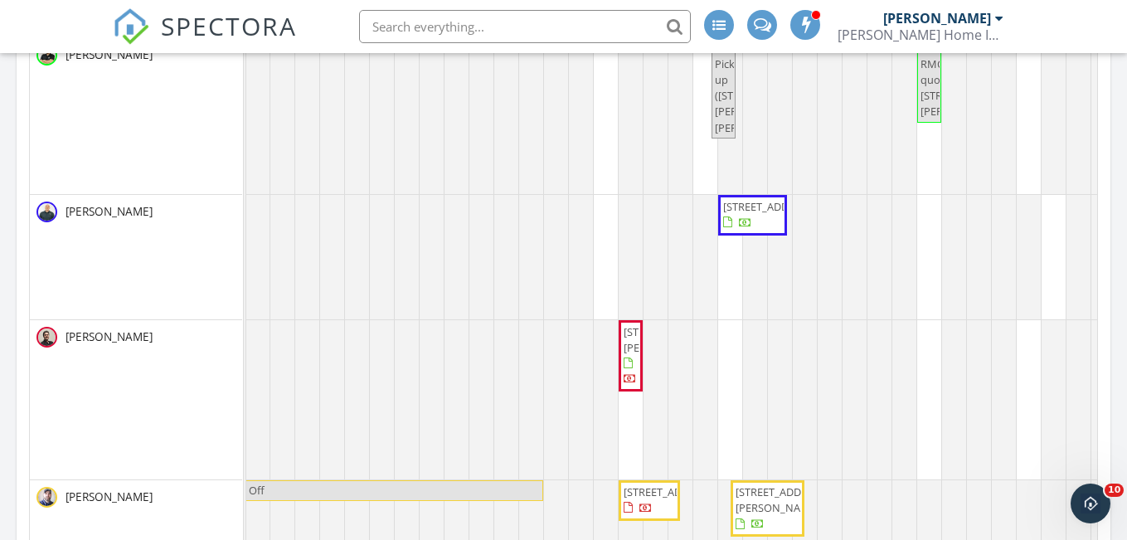
click at [333, 32] on div "SPECTORA Aaron Alumbaugh AA Marshall Home Inspection Services Role: Inspector C…" at bounding box center [564, 26] width 902 height 53
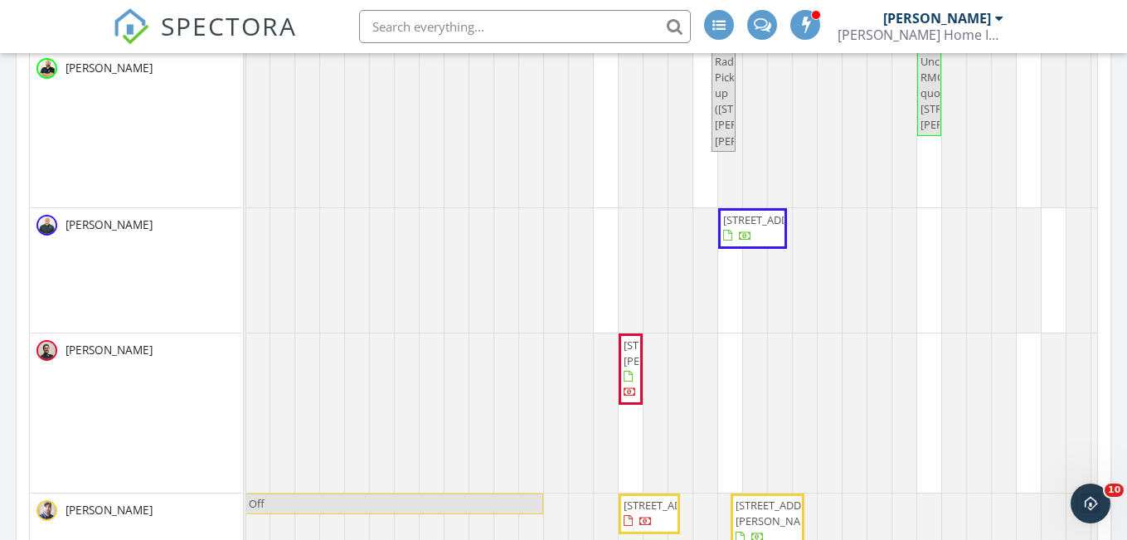
scroll to position [714, 0]
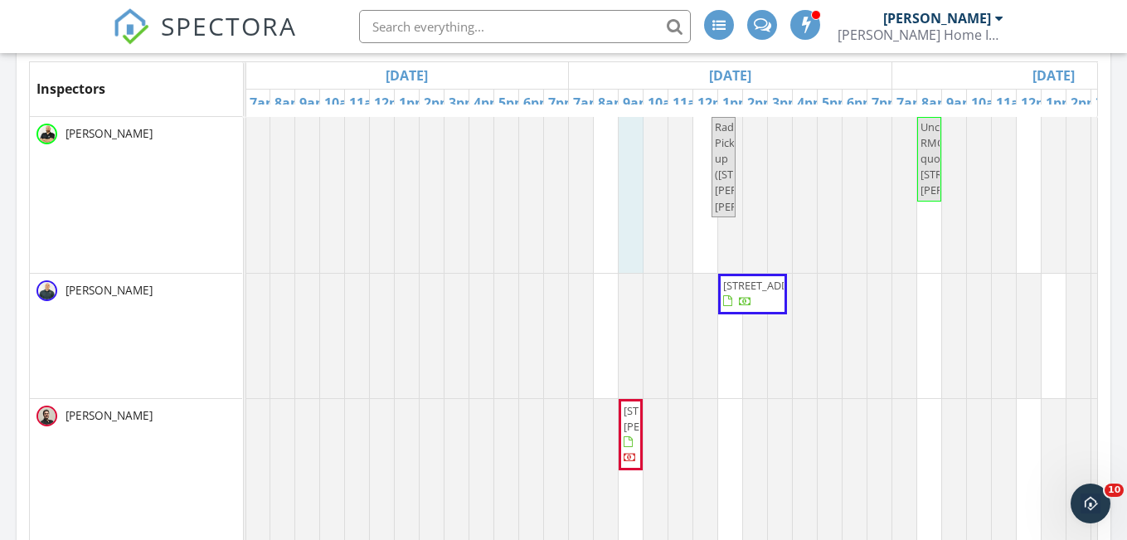
click at [246, 158] on div at bounding box center [246, 195] width 0 height 156
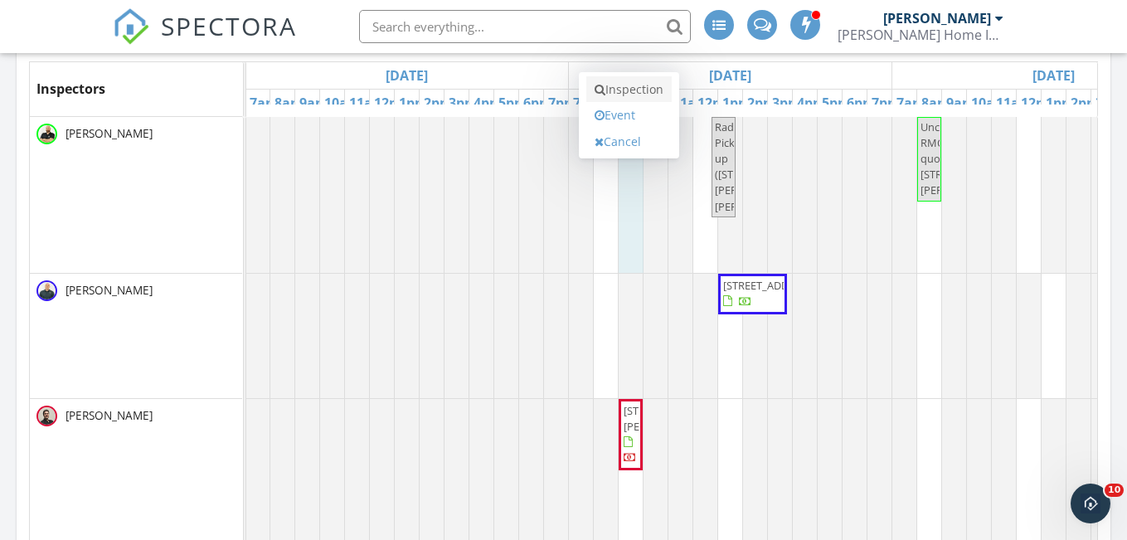
click at [633, 98] on link "Inspection" at bounding box center [629, 89] width 85 height 27
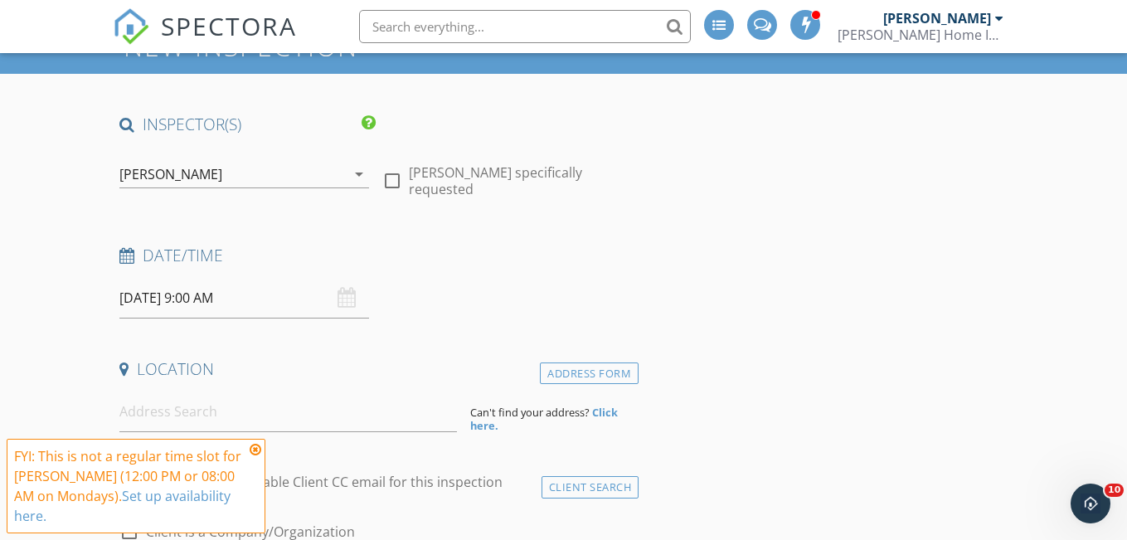
scroll to position [85, 0]
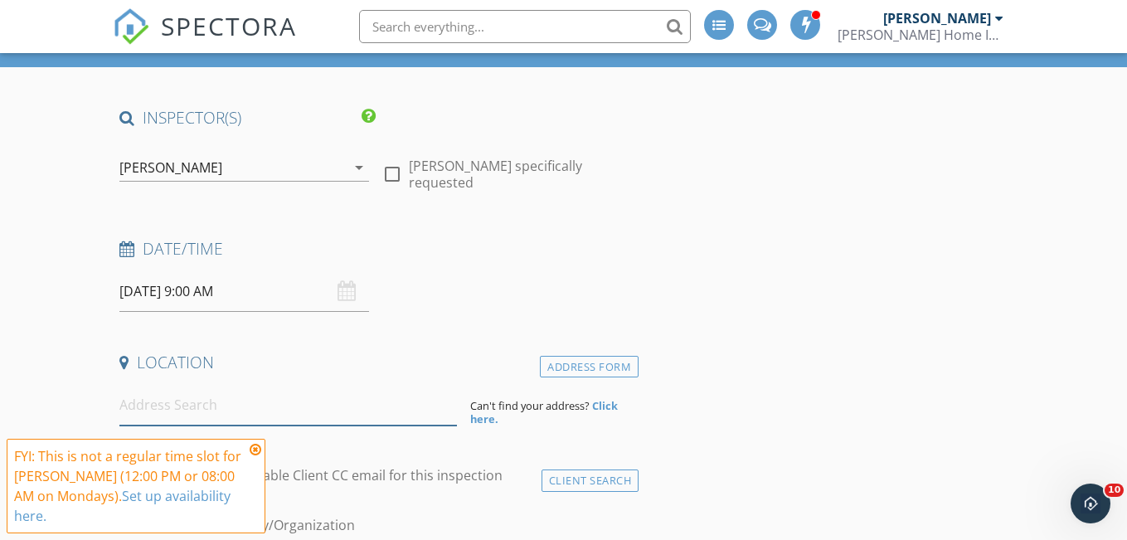
click at [176, 395] on input at bounding box center [288, 405] width 338 height 41
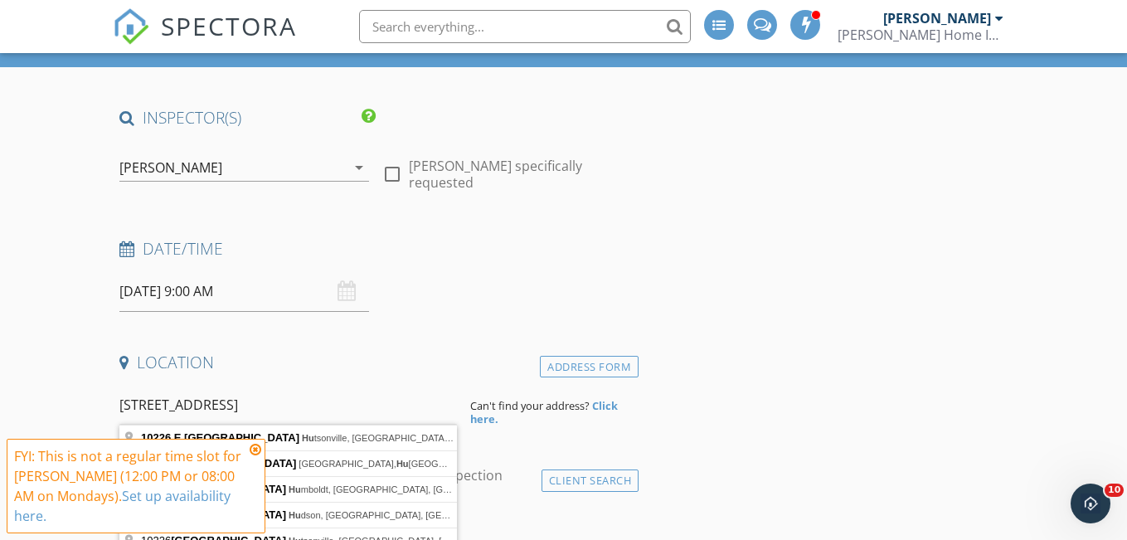
type input "[STREET_ADDRESS]"
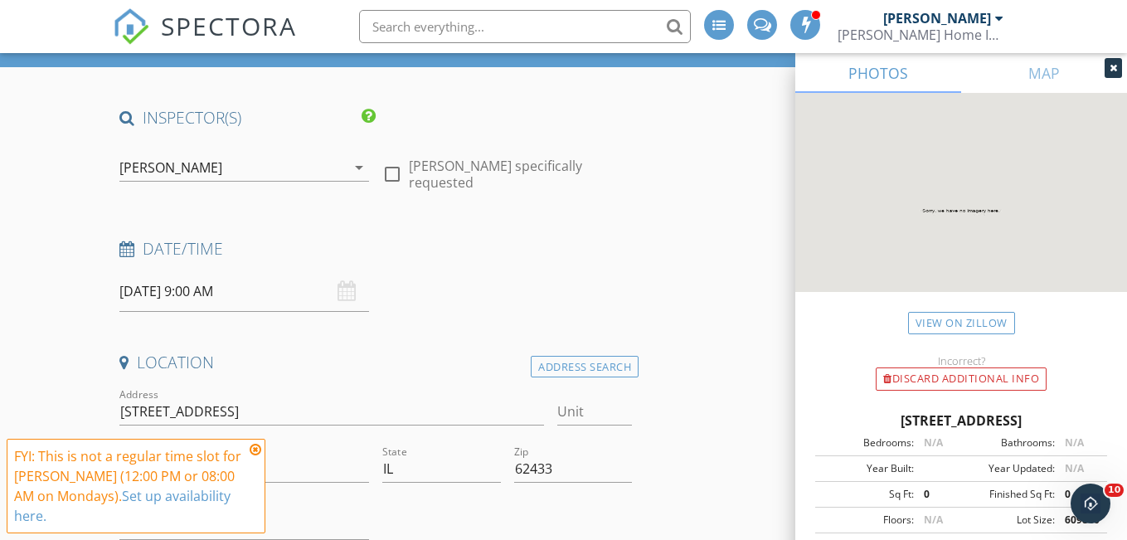
click at [258, 449] on icon at bounding box center [256, 449] width 12 height 13
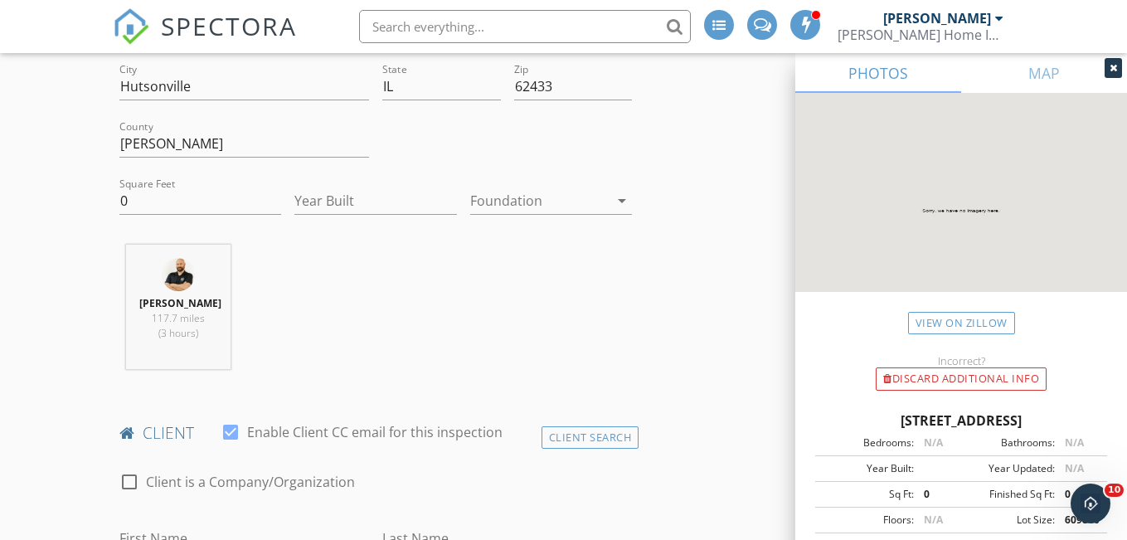
scroll to position [444, 0]
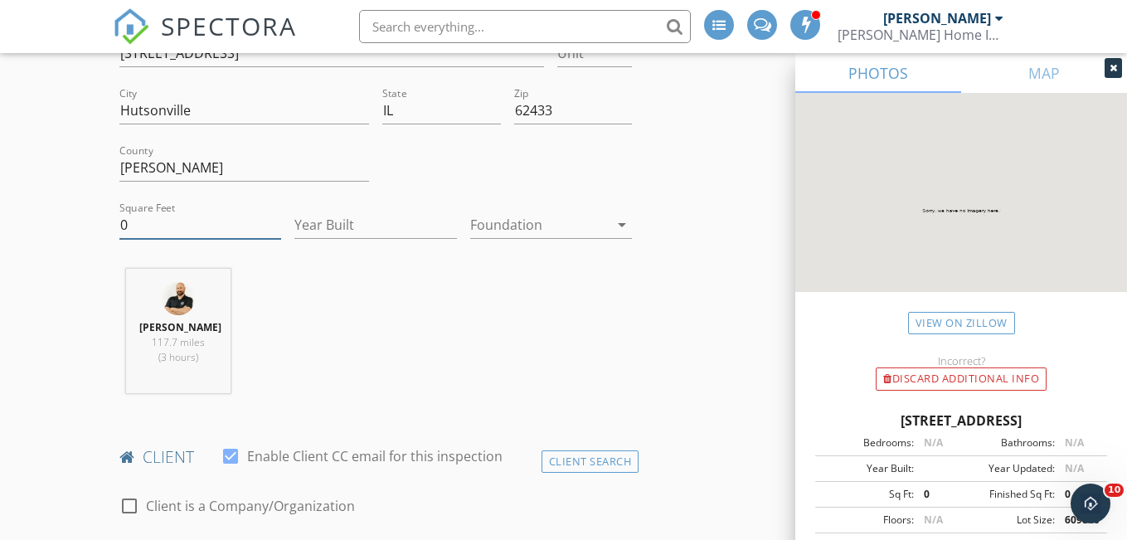
type input "-1"
click at [278, 225] on input "-1" at bounding box center [200, 225] width 162 height 27
type input "1300"
click at [620, 222] on icon "arrow_drop_down" at bounding box center [622, 225] width 20 height 20
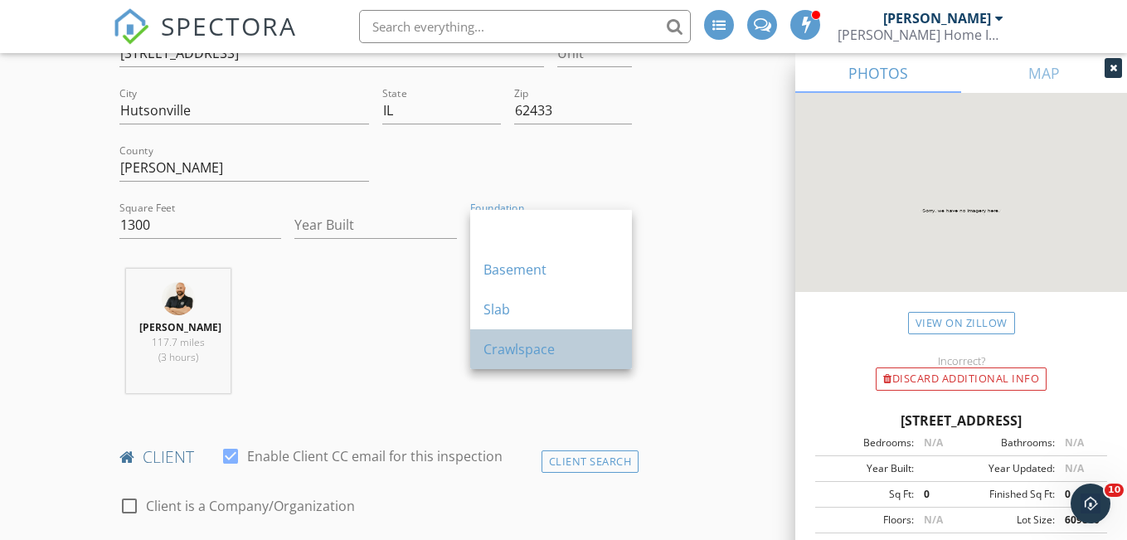
click at [528, 338] on div "Crawlspace" at bounding box center [551, 349] width 135 height 40
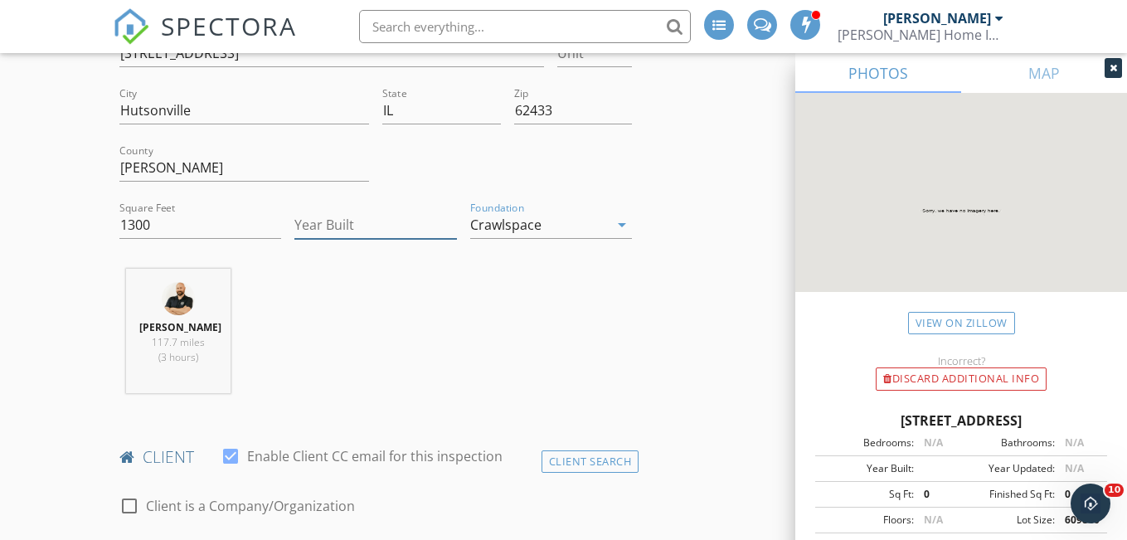
type input "-1"
click at [446, 223] on input "-1" at bounding box center [376, 225] width 162 height 27
click at [345, 228] on input "-1" at bounding box center [376, 225] width 162 height 27
type input "1995"
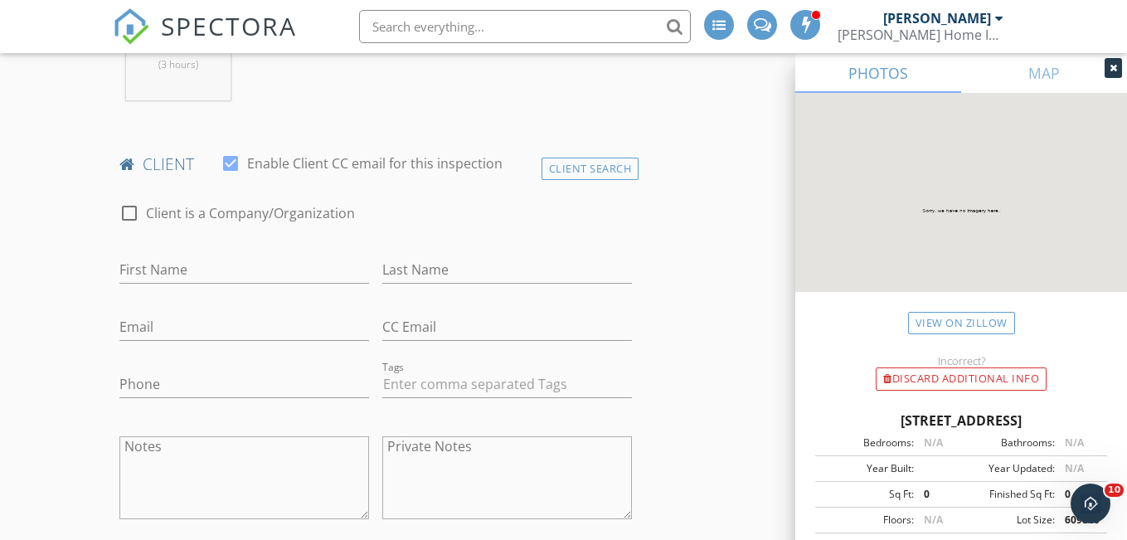
scroll to position [743, 0]
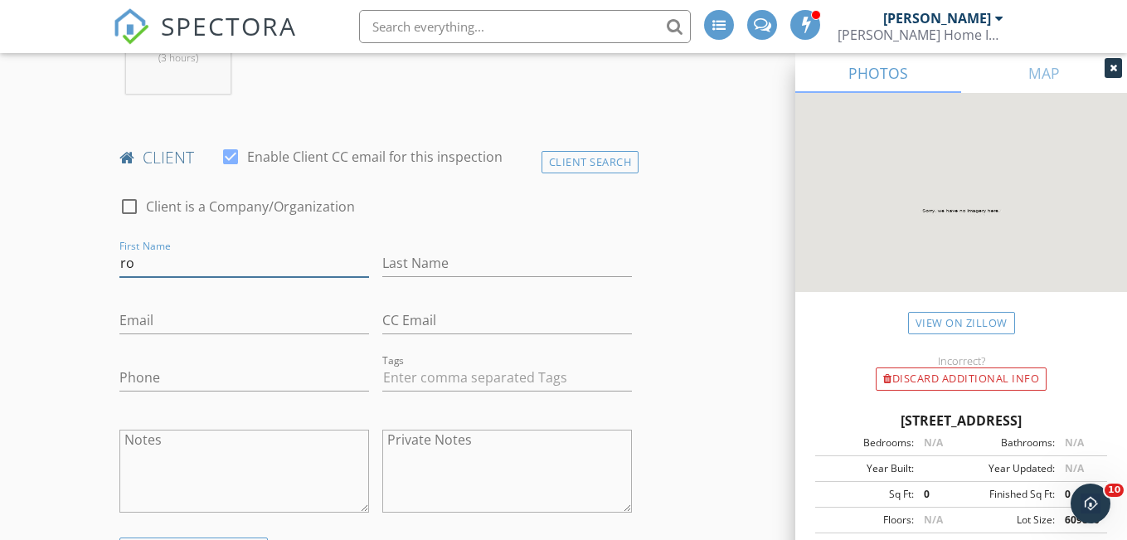
type input "r"
type input "[PERSON_NAME]"
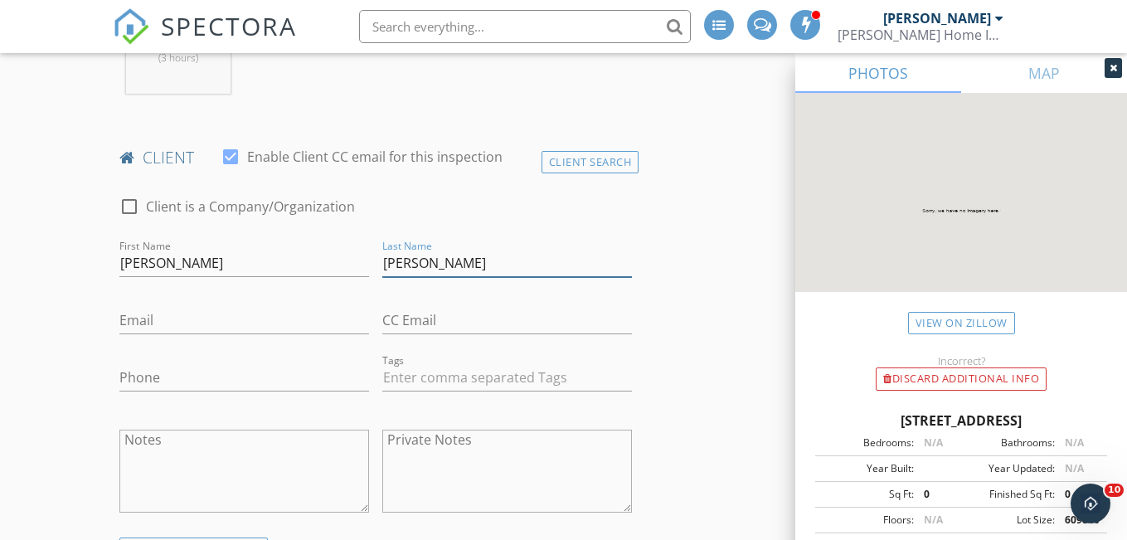
type input "[PERSON_NAME]"
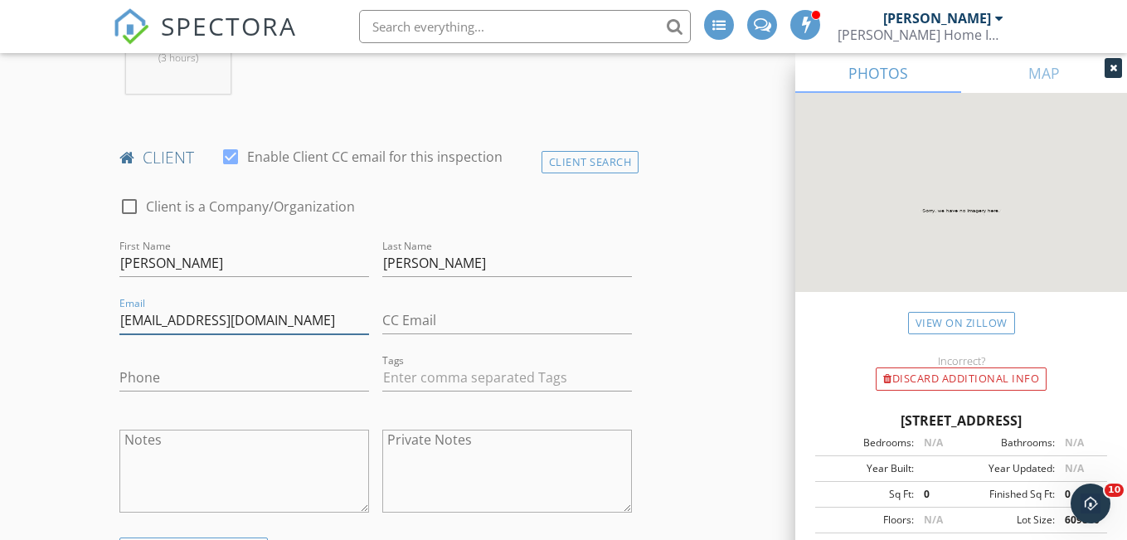
type input "[EMAIL_ADDRESS][DOMAIN_NAME]"
type input "[PHONE_NUMBER]"
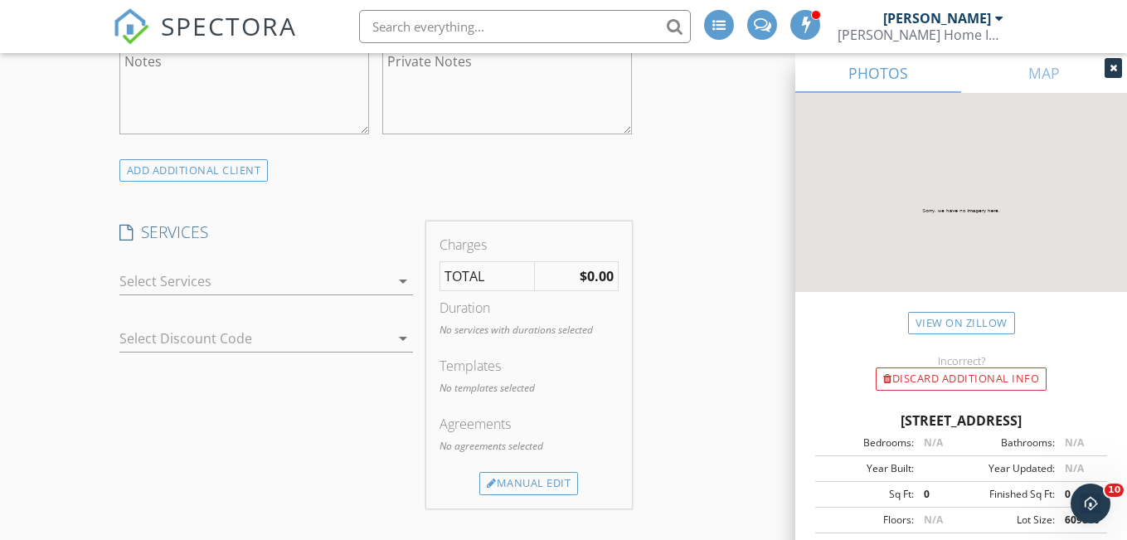
scroll to position [1157, 0]
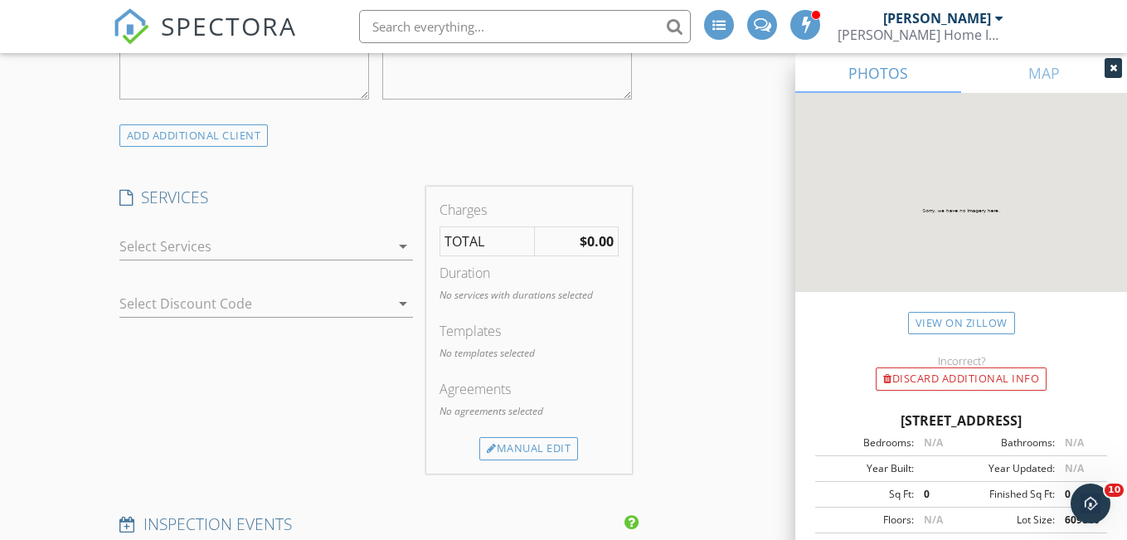
click at [401, 256] on icon "arrow_drop_down" at bounding box center [403, 246] width 20 height 20
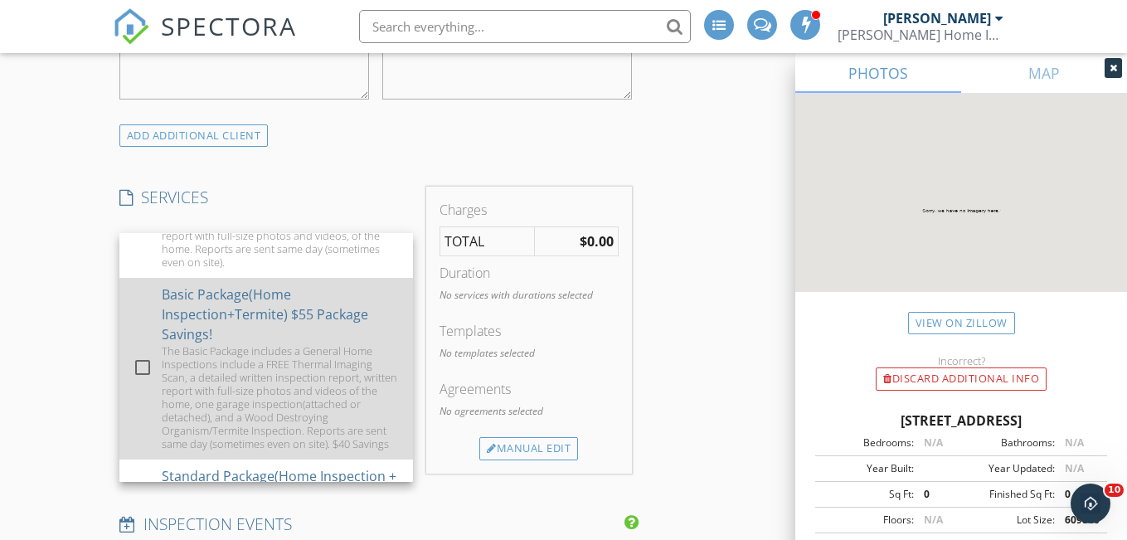
scroll to position [75, 0]
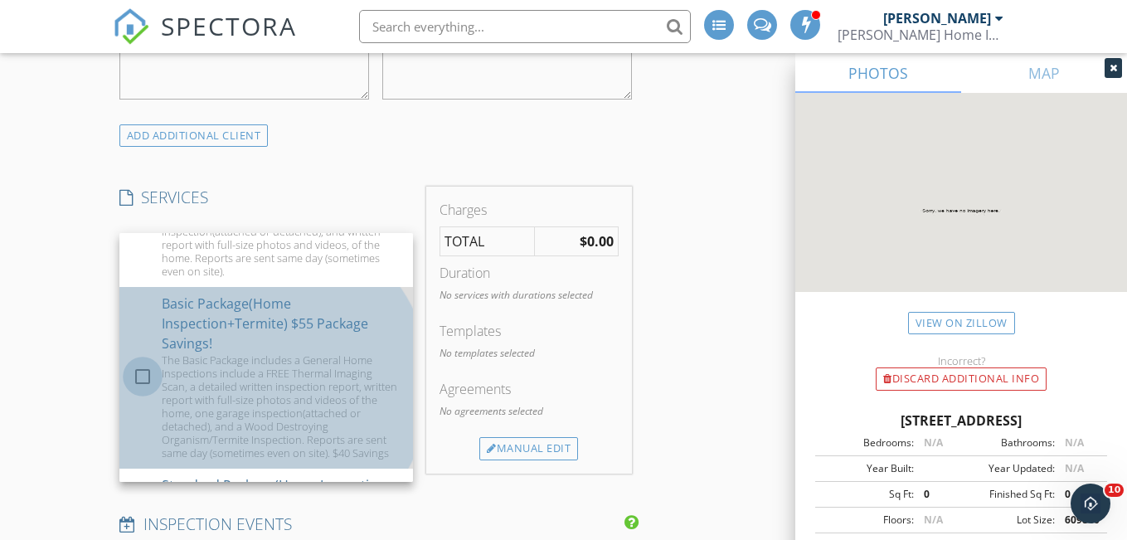
click at [140, 391] on div at bounding box center [143, 377] width 28 height 28
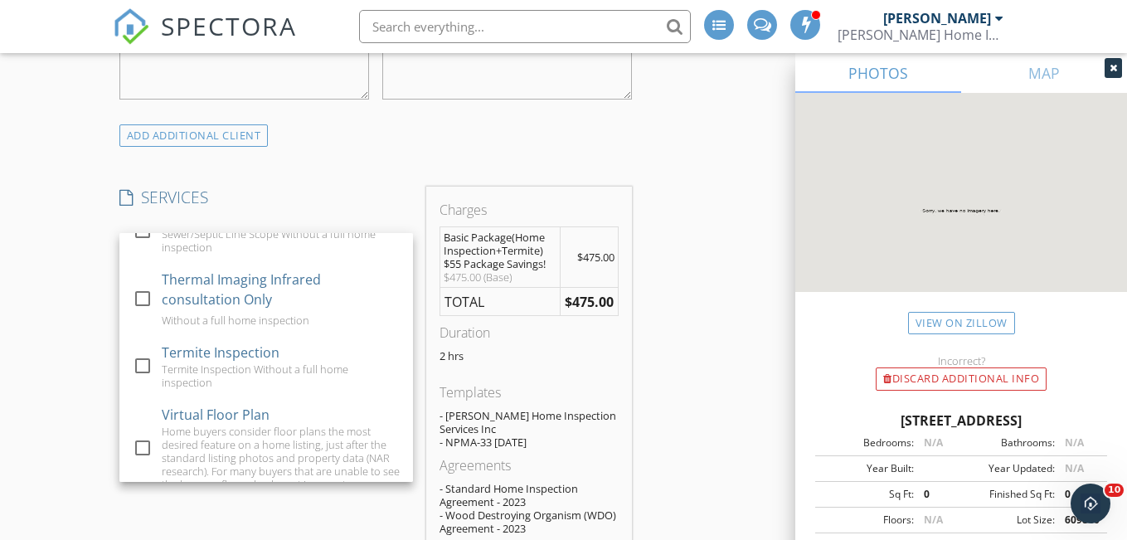
scroll to position [1996, 0]
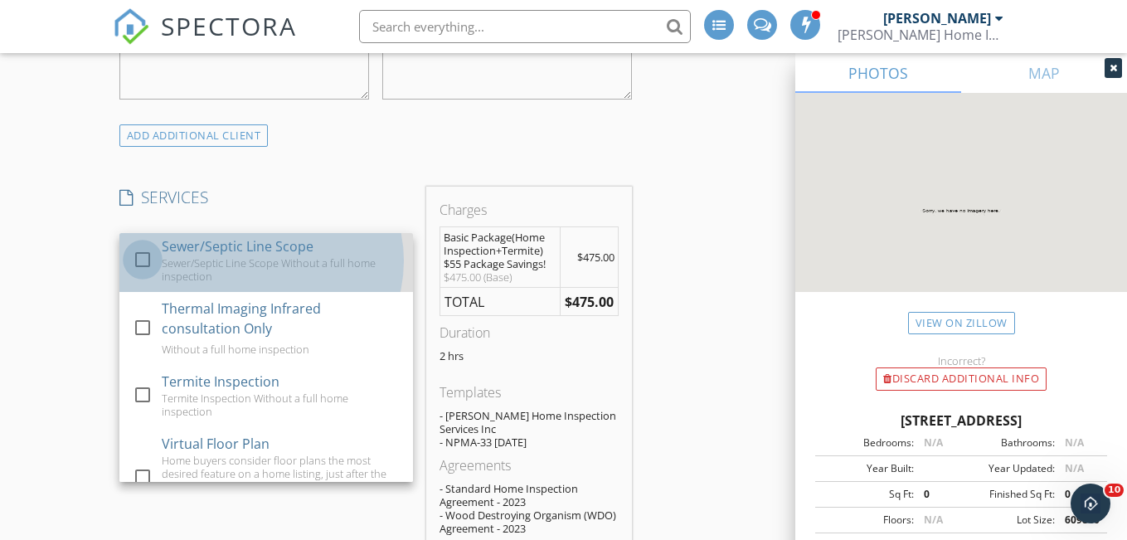
click at [145, 274] on div at bounding box center [143, 260] width 28 height 28
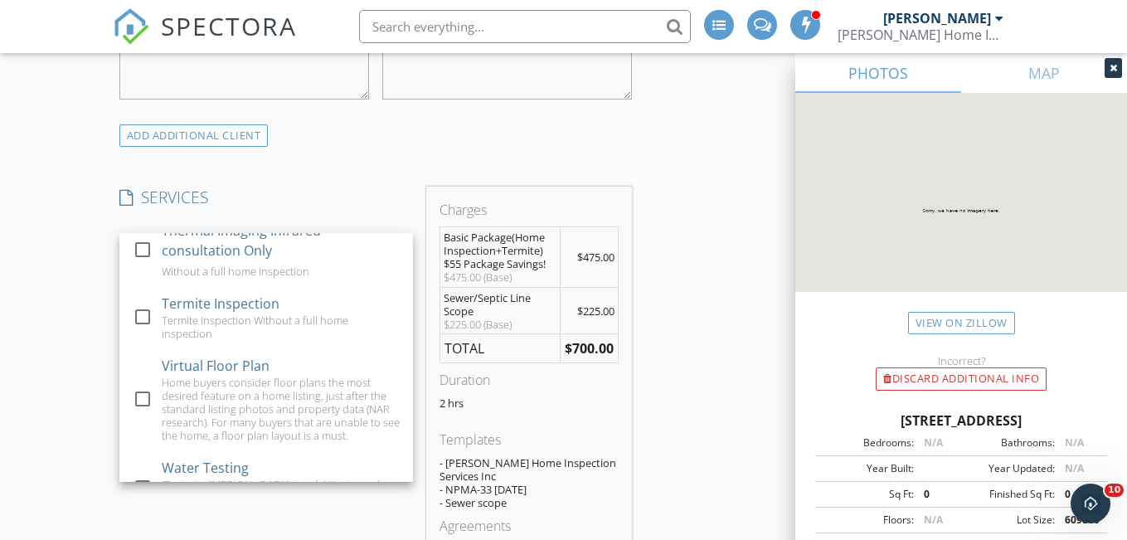
scroll to position [2094, 0]
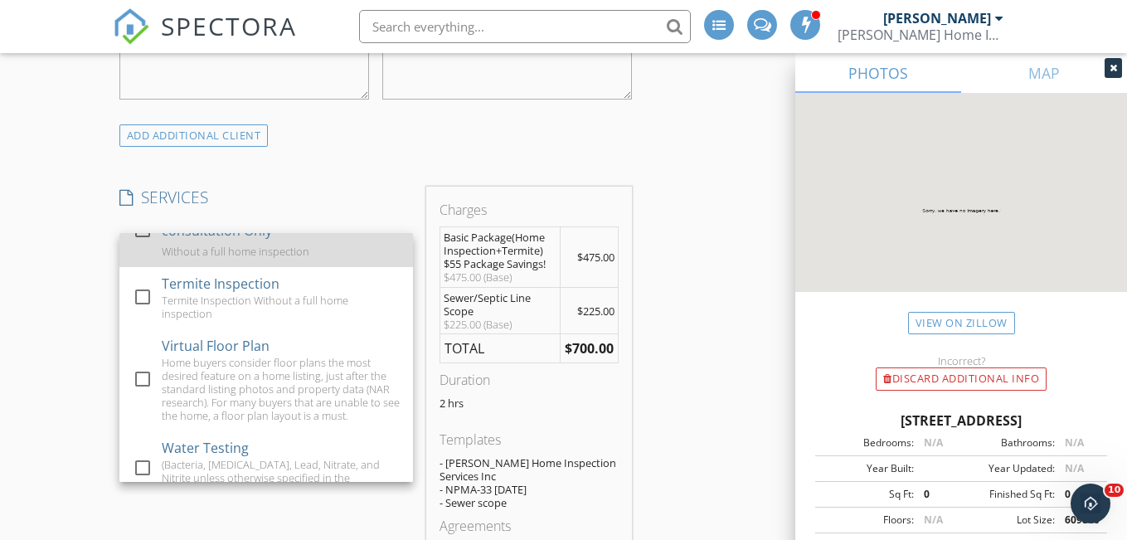
click at [150, 244] on div at bounding box center [143, 230] width 28 height 28
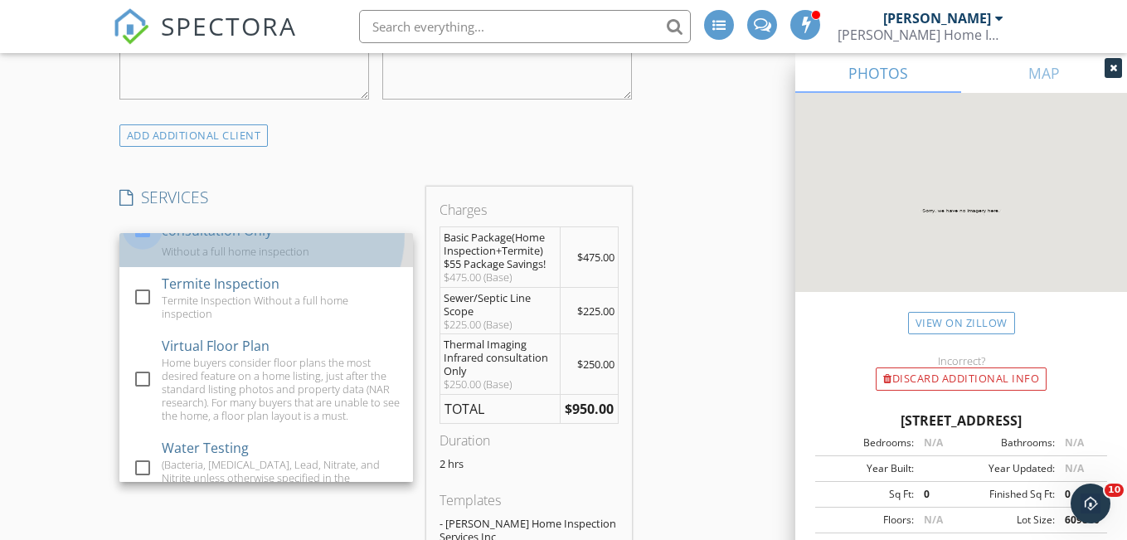
click at [150, 244] on div at bounding box center [143, 230] width 28 height 28
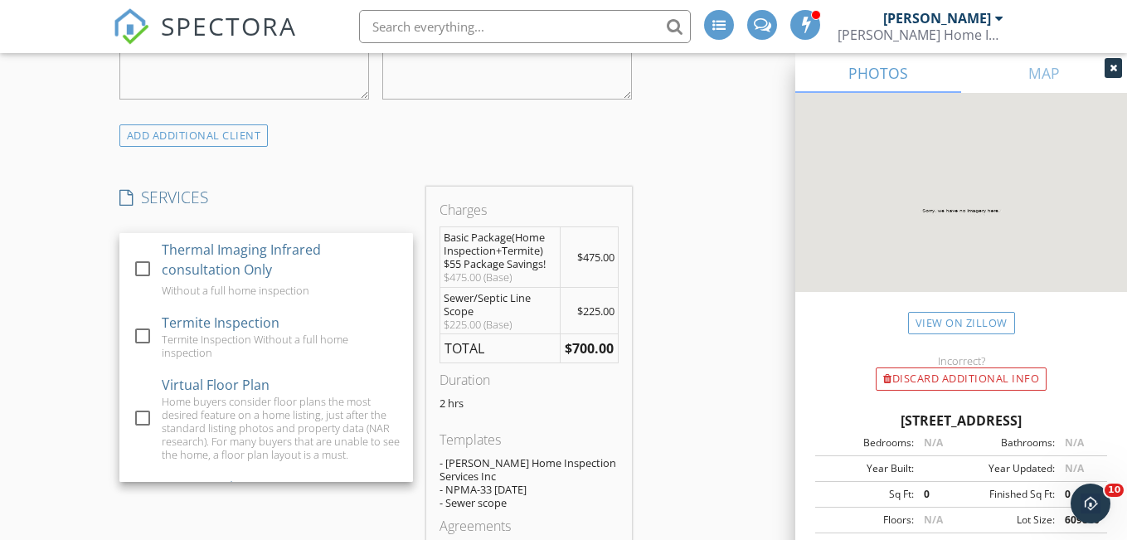
scroll to position [2045, 0]
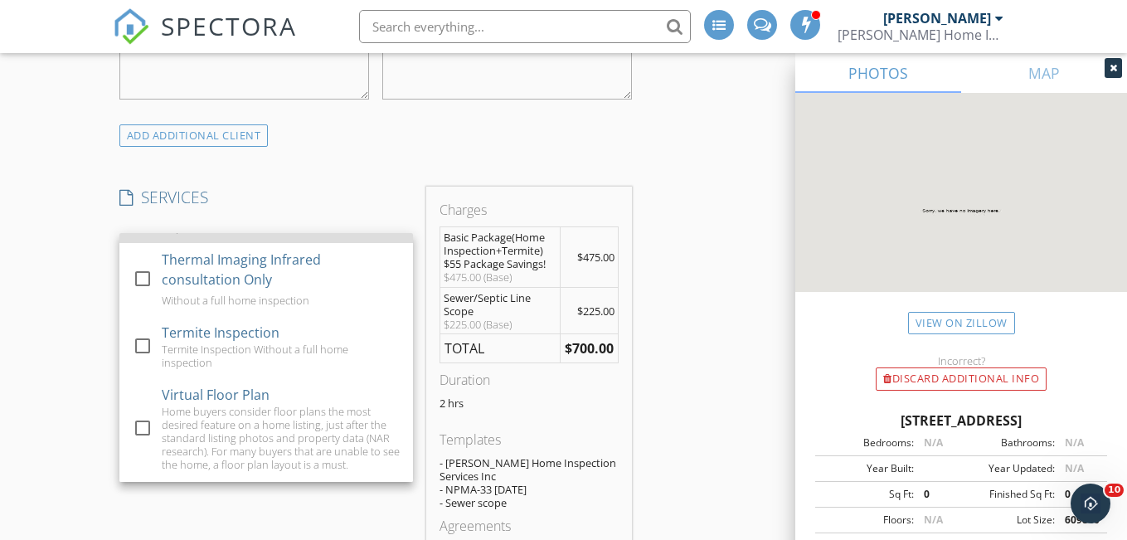
click at [138, 225] on div at bounding box center [143, 211] width 28 height 28
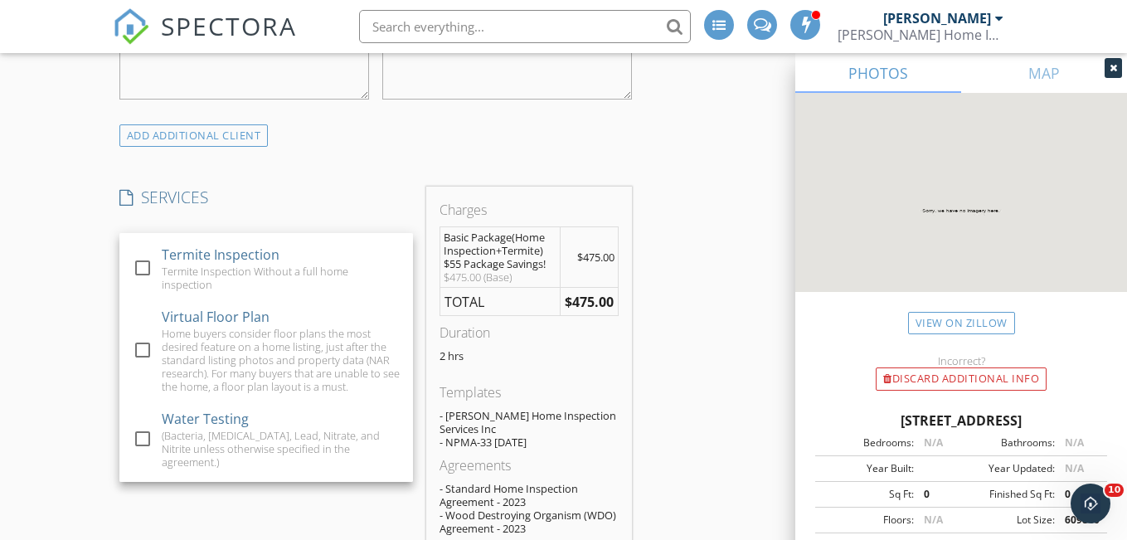
scroll to position [2152, 0]
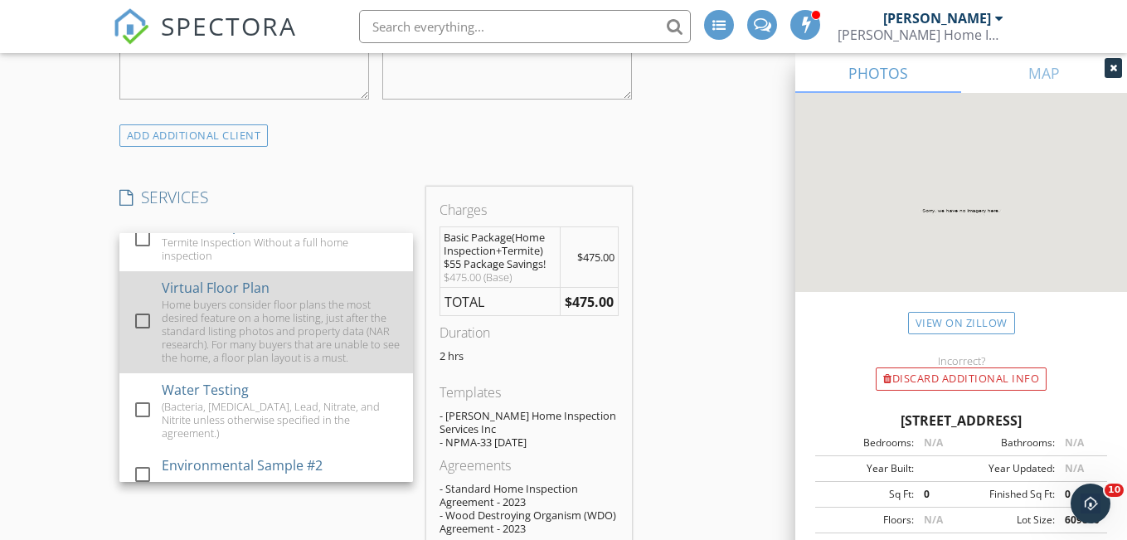
click at [147, 335] on div at bounding box center [143, 321] width 28 height 28
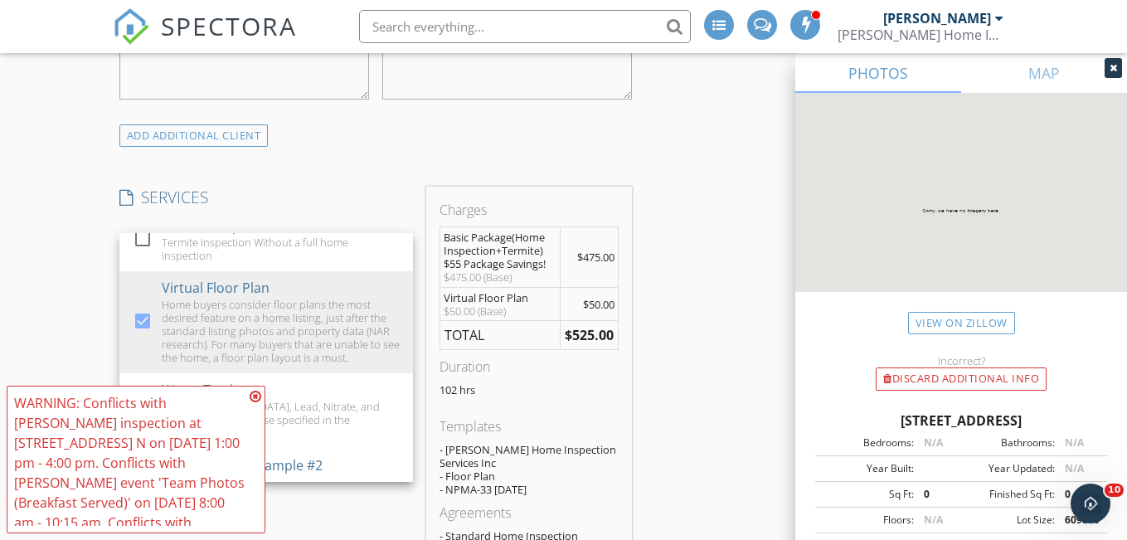
click at [258, 393] on icon at bounding box center [256, 396] width 12 height 13
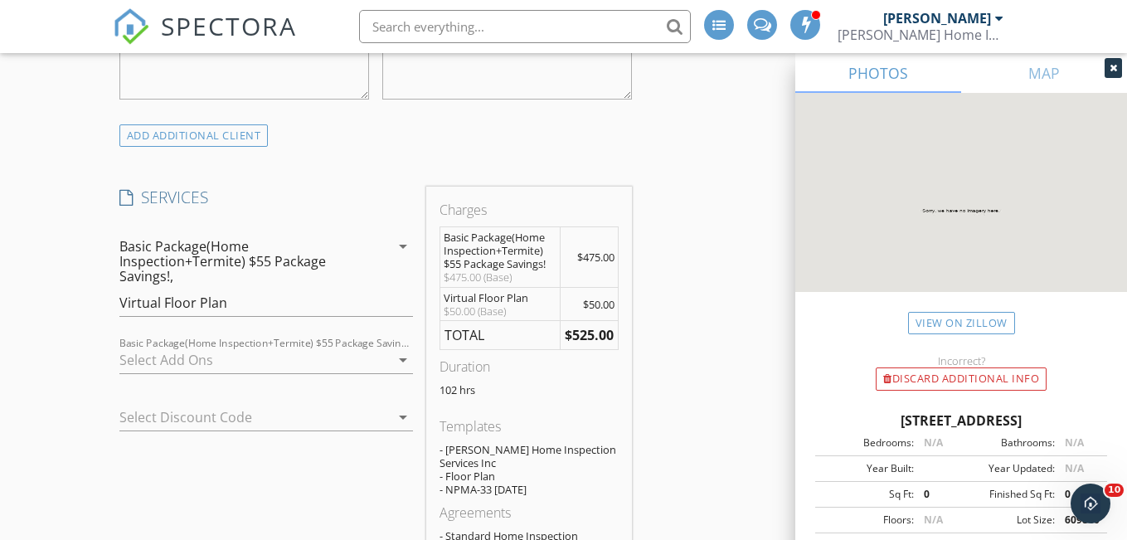
click at [401, 256] on icon "arrow_drop_down" at bounding box center [403, 246] width 20 height 20
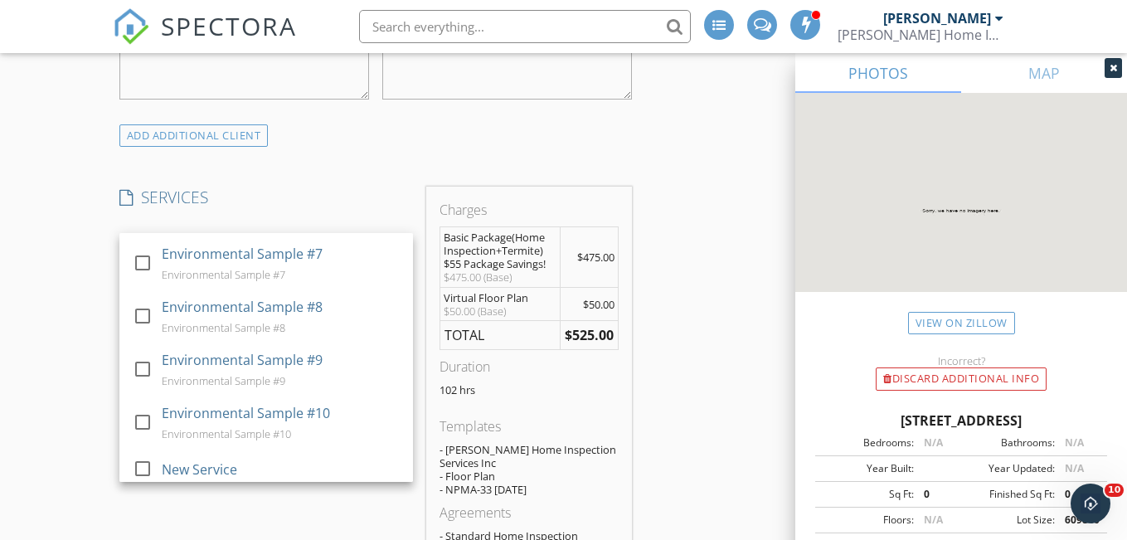
scroll to position [2668, 0]
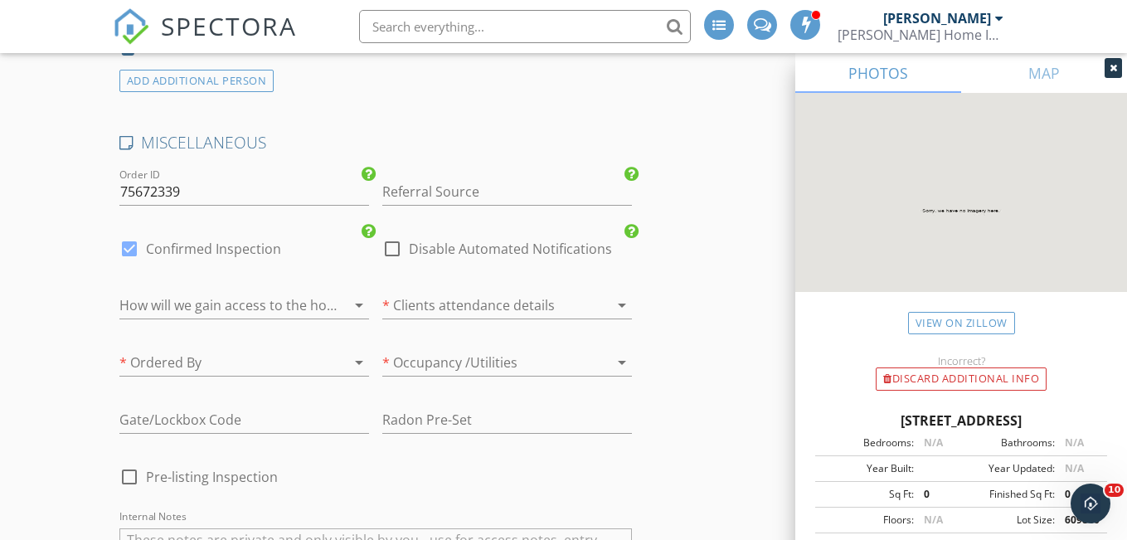
scroll to position [2519, 0]
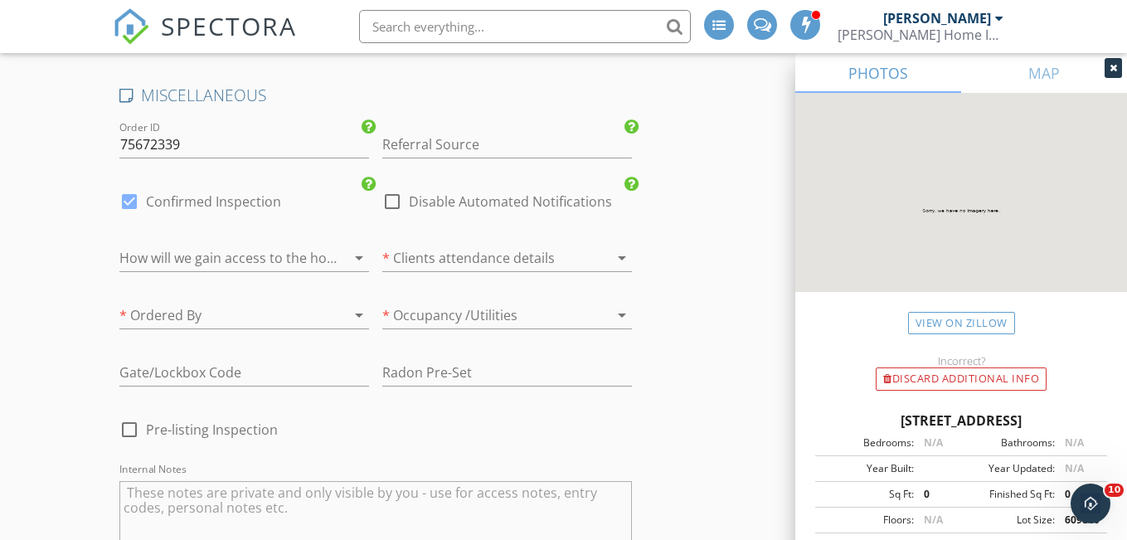
click at [354, 262] on icon "arrow_drop_down" at bounding box center [359, 258] width 20 height 20
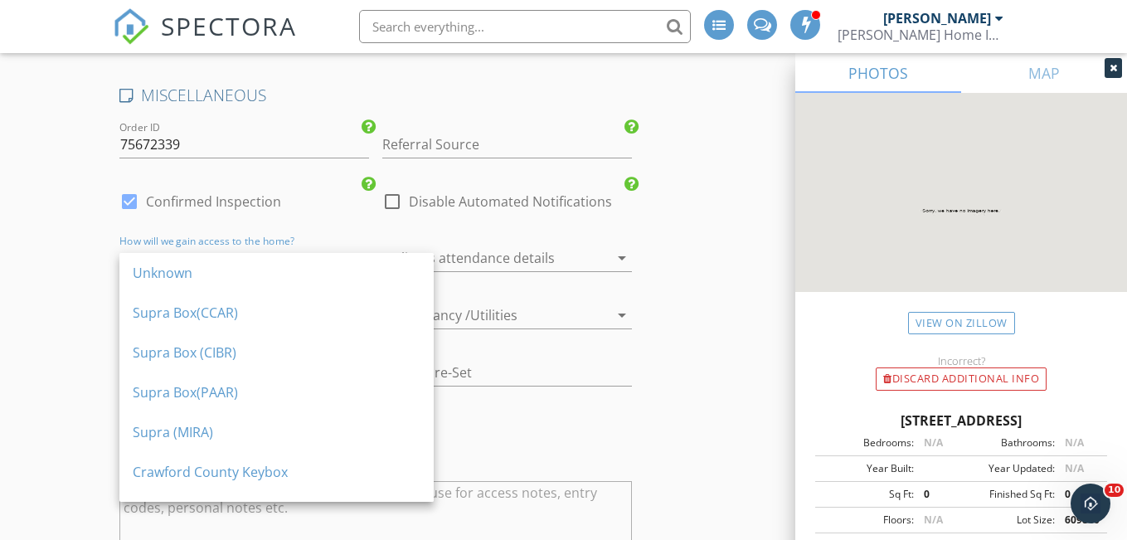
scroll to position [149, 0]
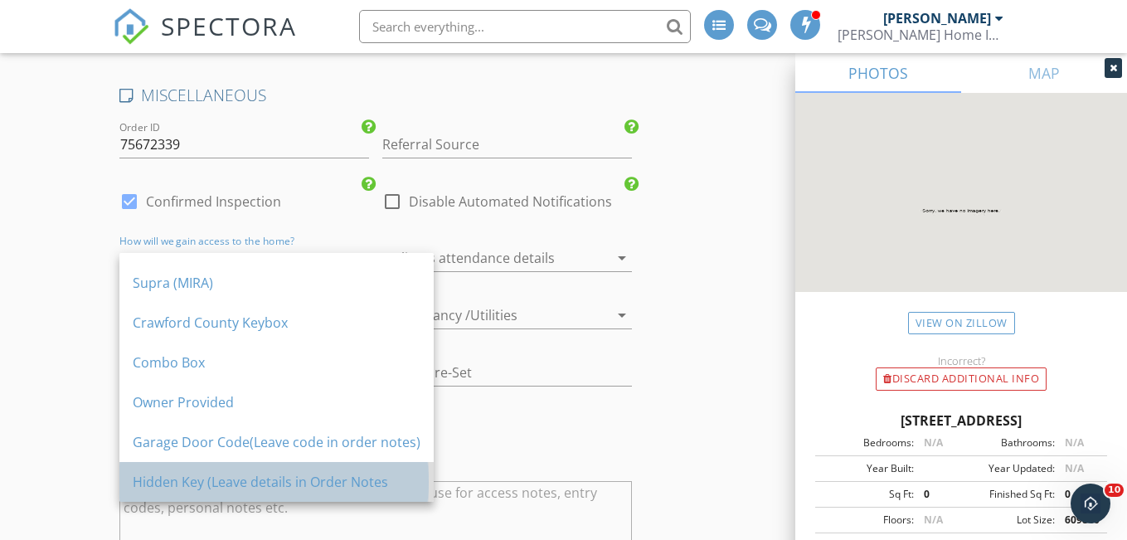
click at [309, 487] on div "Hidden Key (Leave details in Order Notes" at bounding box center [277, 482] width 288 height 20
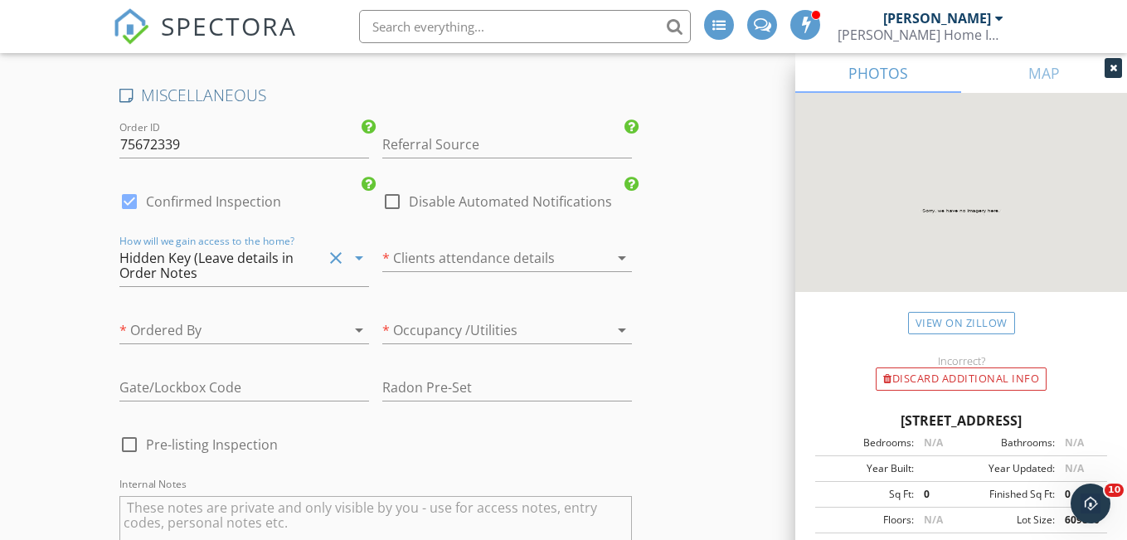
click at [558, 269] on div at bounding box center [483, 258] width 203 height 27
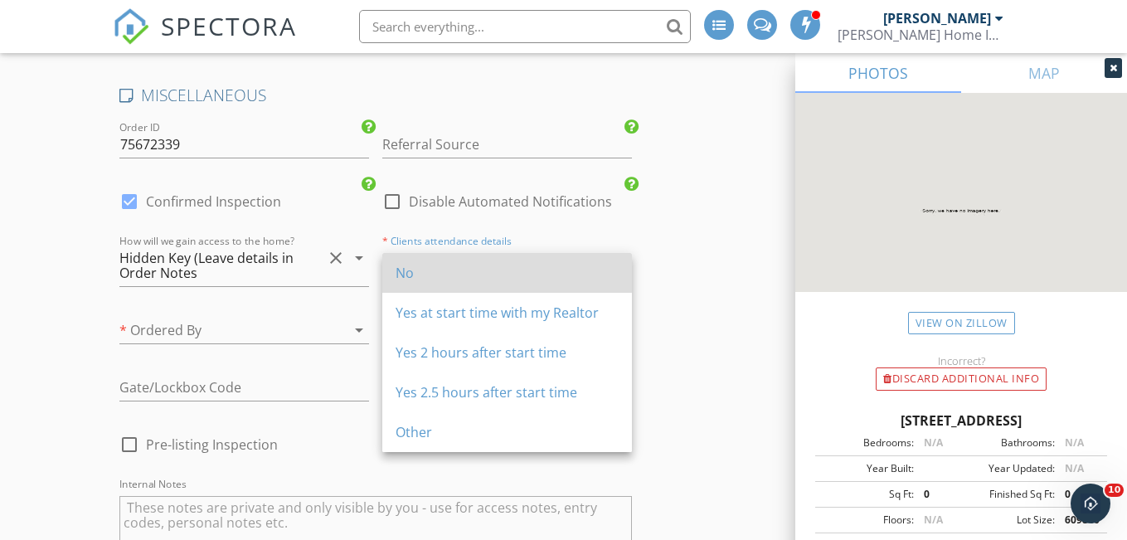
click at [529, 273] on div "No" at bounding box center [507, 273] width 223 height 20
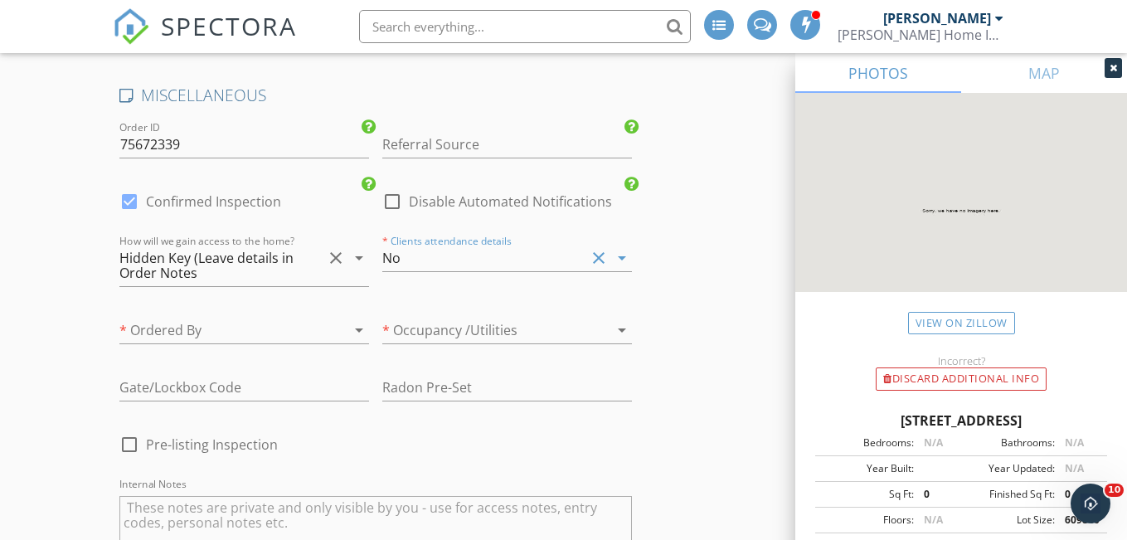
click at [348, 334] on div "arrow_drop_down" at bounding box center [357, 330] width 23 height 20
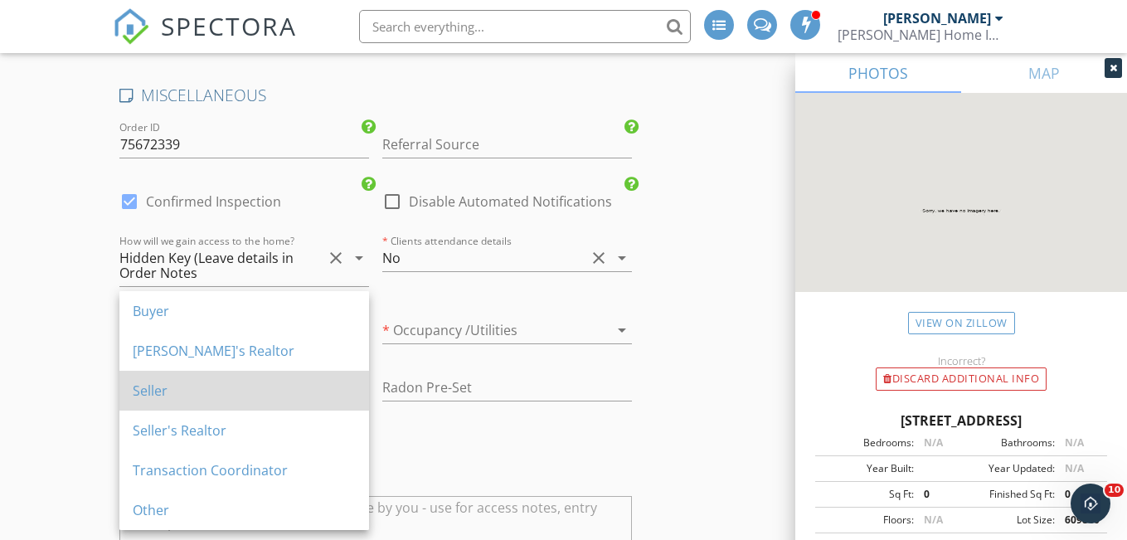
click at [316, 373] on div "Seller" at bounding box center [244, 391] width 223 height 40
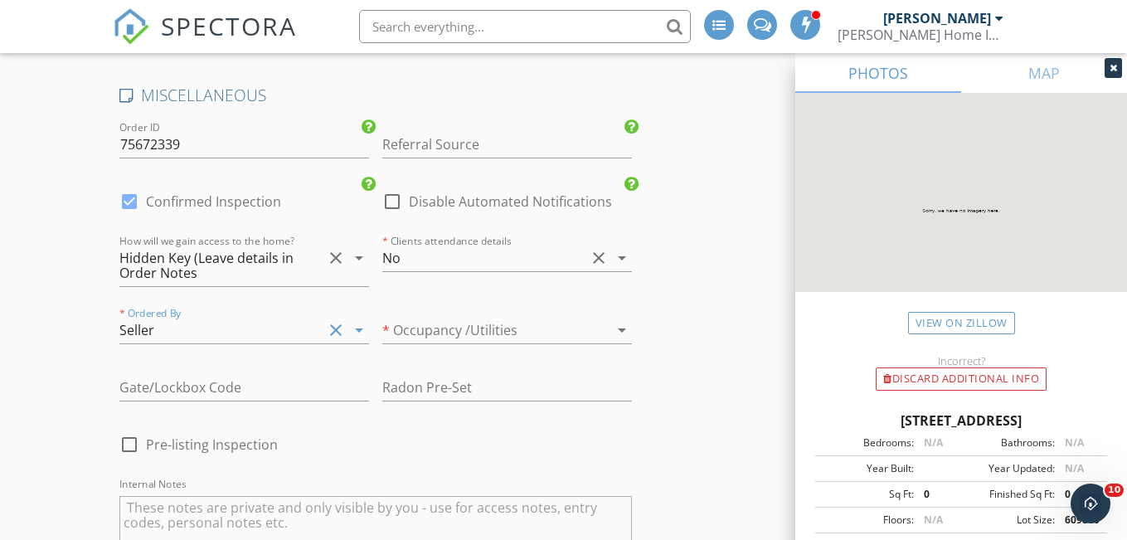
click at [606, 340] on div at bounding box center [599, 330] width 20 height 20
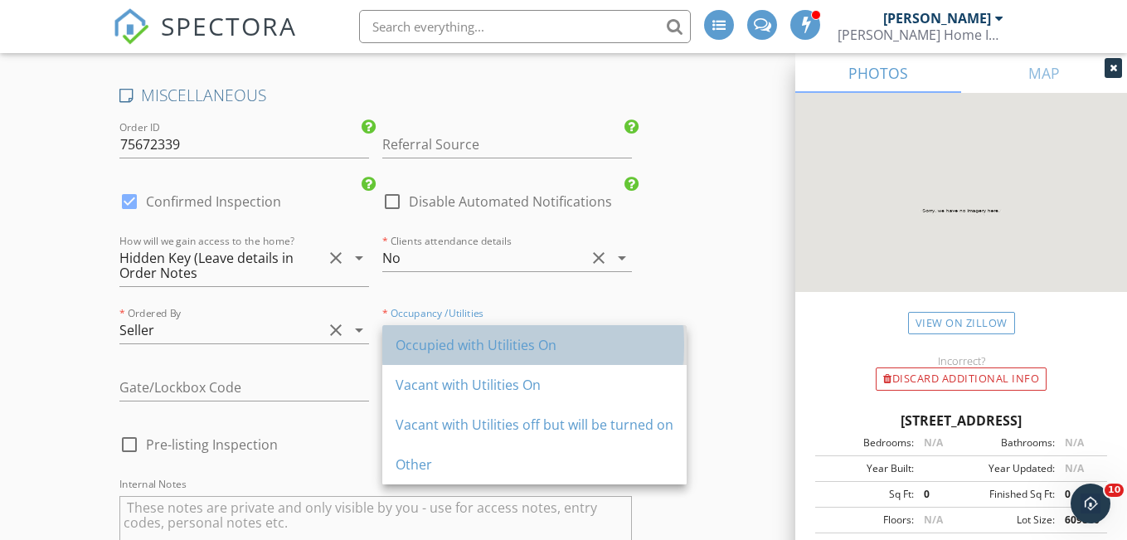
click at [544, 344] on div "Occupied with Utilities On" at bounding box center [535, 345] width 278 height 20
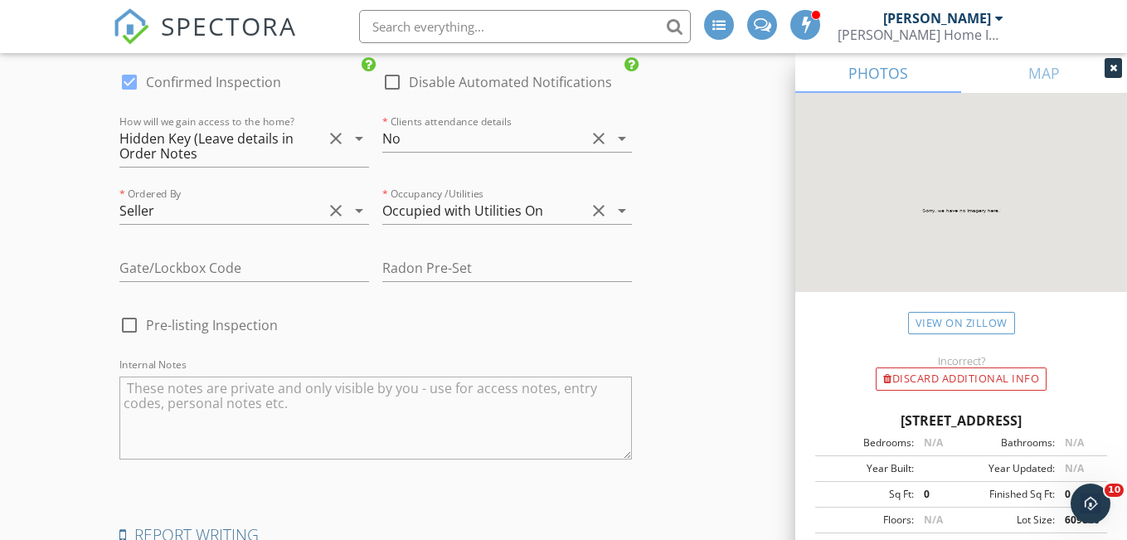
scroll to position [2639, 0]
click at [134, 334] on div at bounding box center [129, 324] width 28 height 28
checkbox input "true"
click at [523, 317] on div "MISCELLANEOUS Order ID 75672339 Referral Source Agent Agent Mark Google Blusky …" at bounding box center [376, 223] width 526 height 519
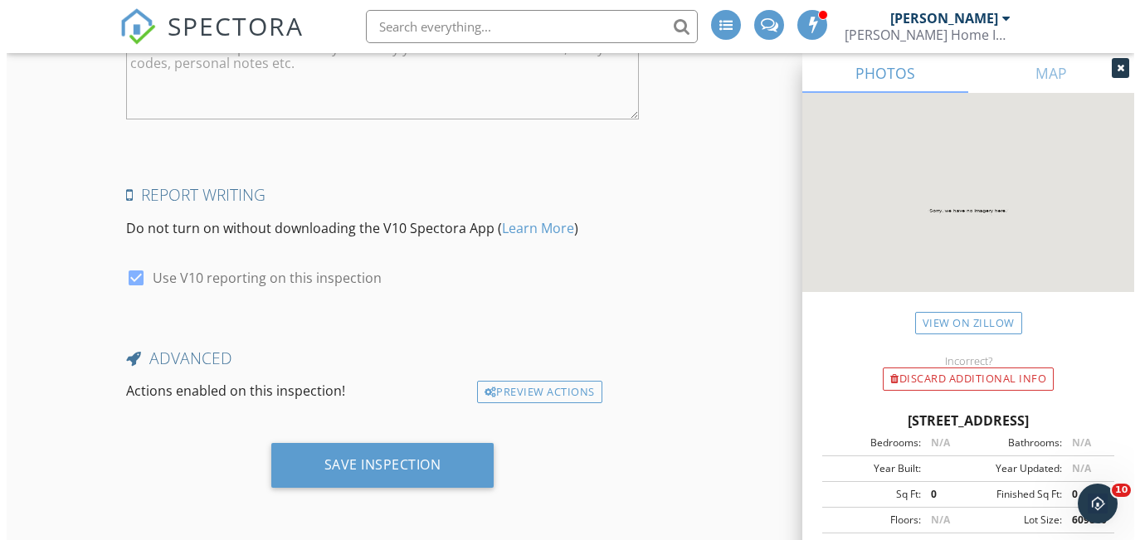
scroll to position [2985, 0]
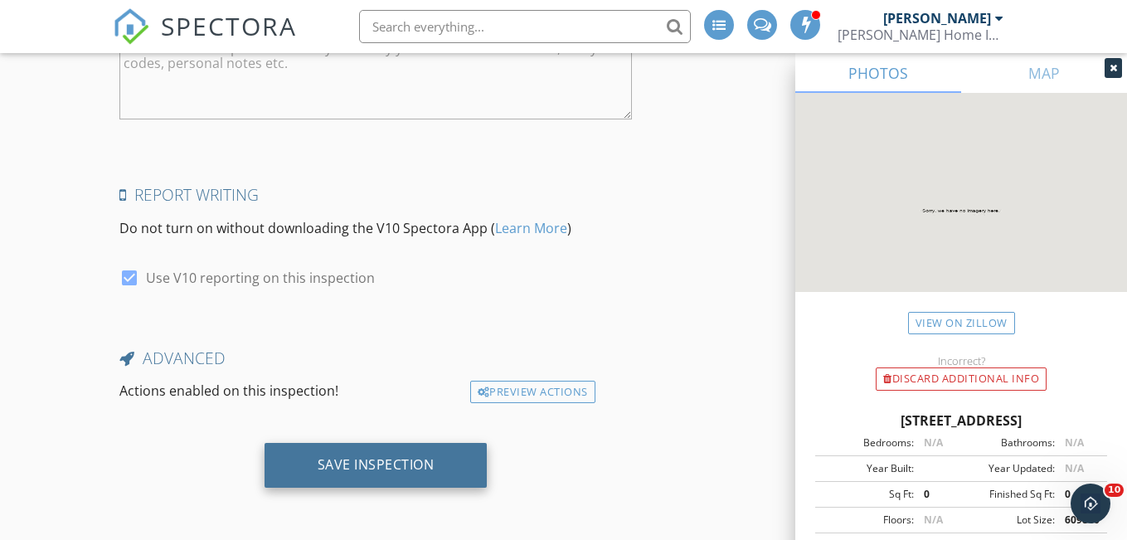
click at [377, 462] on div "Save Inspection" at bounding box center [376, 464] width 117 height 17
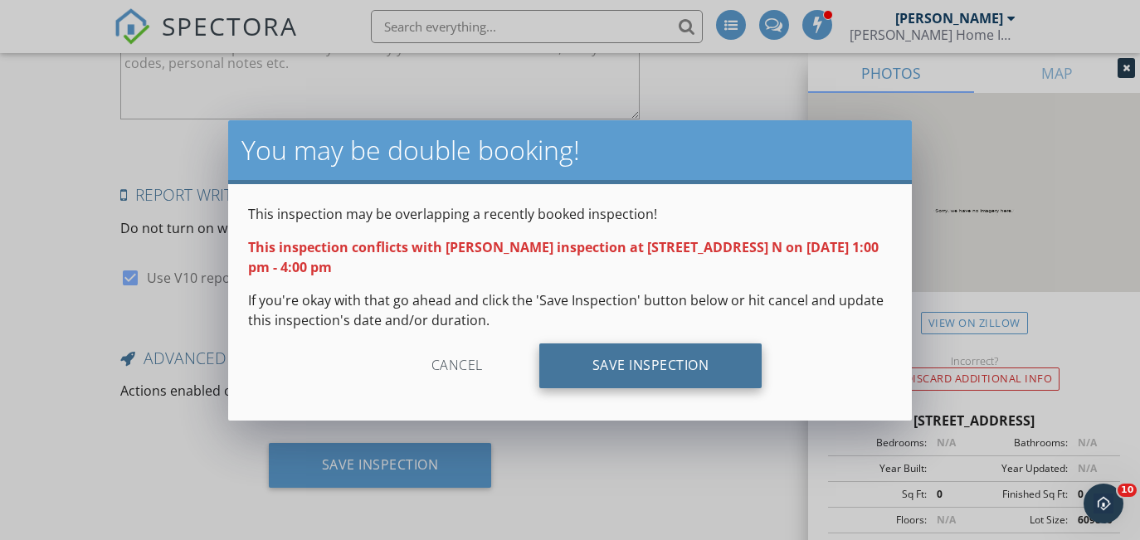
click at [624, 361] on div "Save Inspection" at bounding box center [650, 365] width 223 height 45
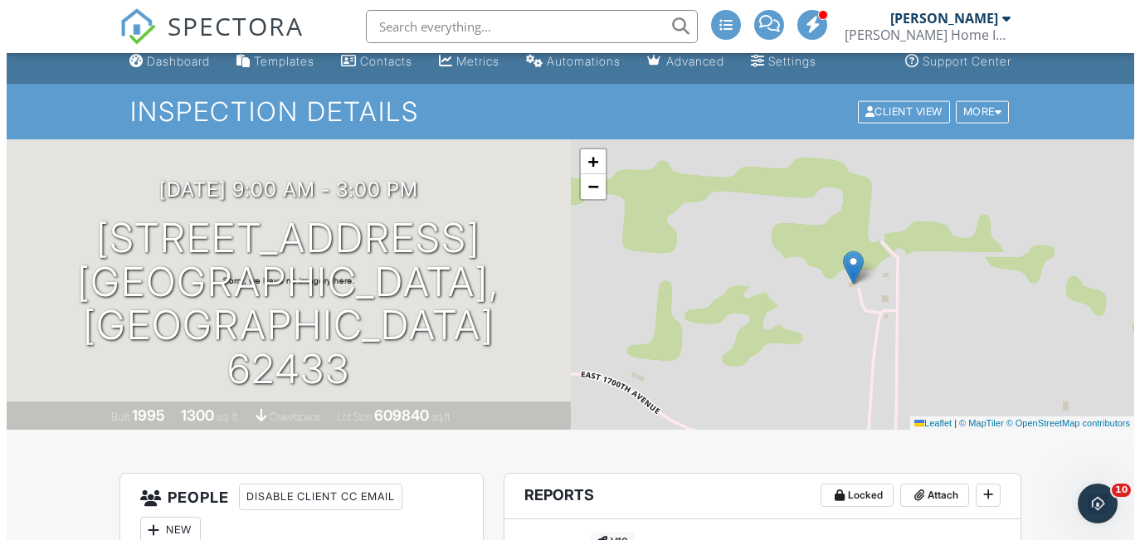
scroll to position [8, 0]
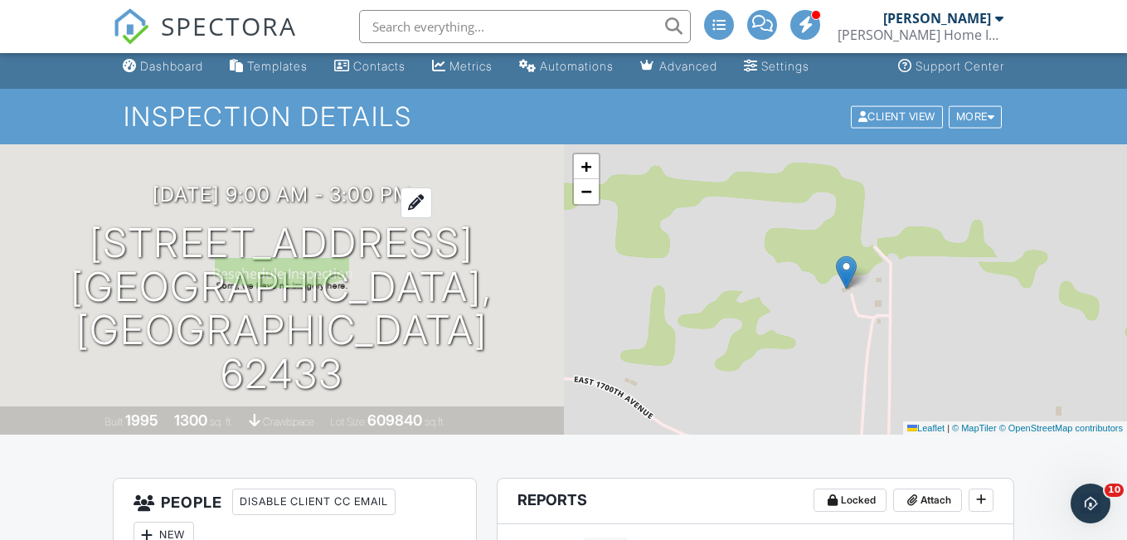
click at [343, 206] on h3 "09/29/2025 9:00 am - 3:00 pm" at bounding box center [282, 194] width 259 height 22
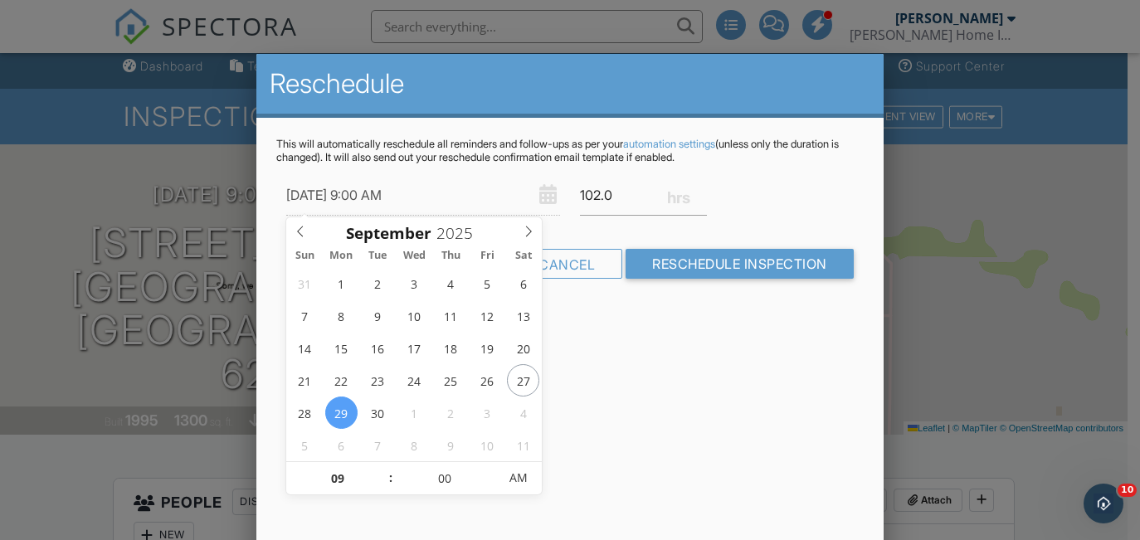
click at [597, 431] on div "Reschedule This will automatically reschedule all reminders and follow-ups as p…" at bounding box center [569, 344] width 627 height 581
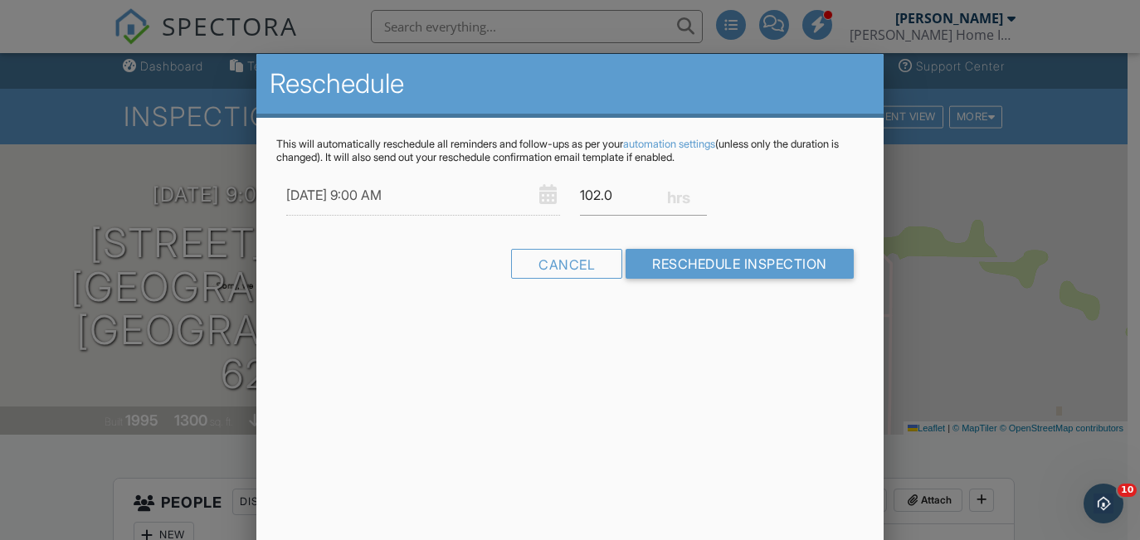
click at [578, 191] on div "102.0" at bounding box center [643, 195] width 147 height 41
click at [596, 197] on input "102.0" at bounding box center [643, 195] width 127 height 41
drag, startPoint x: 608, startPoint y: 197, endPoint x: 569, endPoint y: 197, distance: 39.0
click at [569, 197] on div "09/29/2025 9:00 AM 102.0" at bounding box center [569, 195] width 587 height 41
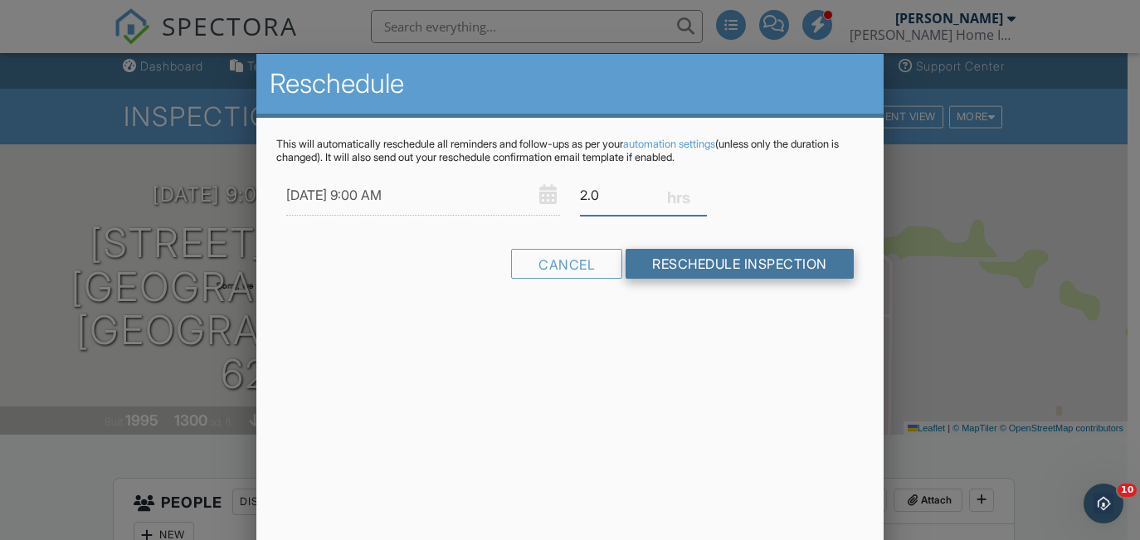
type input "2.0"
click at [734, 256] on input "Reschedule Inspection" at bounding box center [740, 264] width 228 height 30
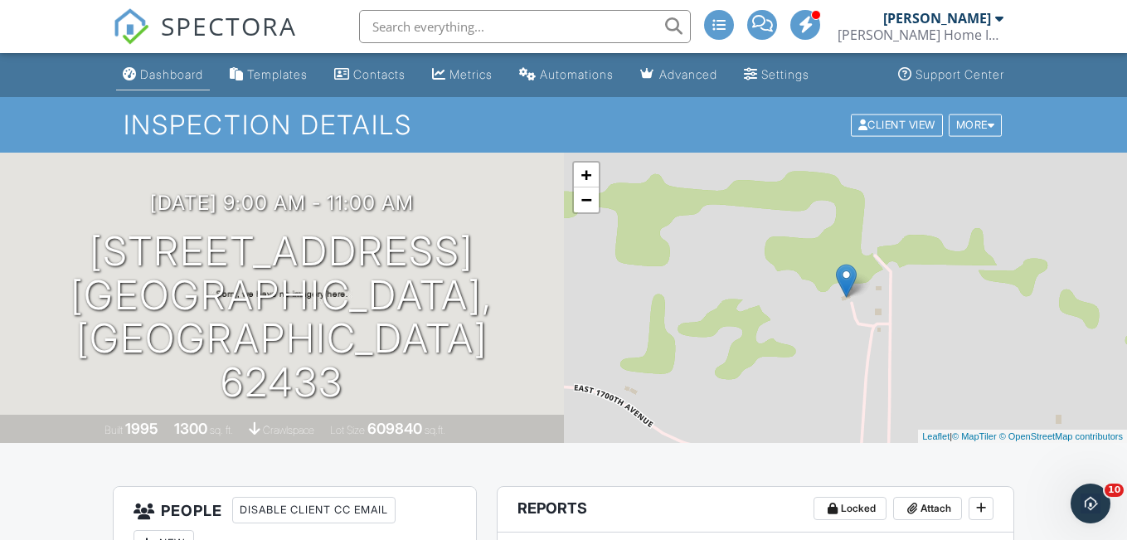
click at [177, 80] on div "Dashboard" at bounding box center [171, 74] width 63 height 14
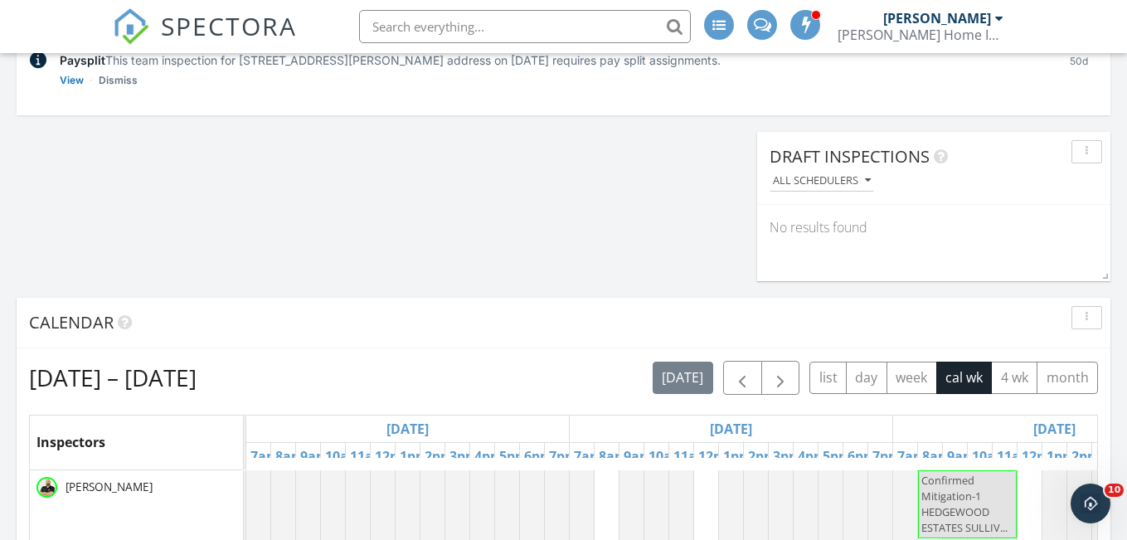
scroll to position [367, 0]
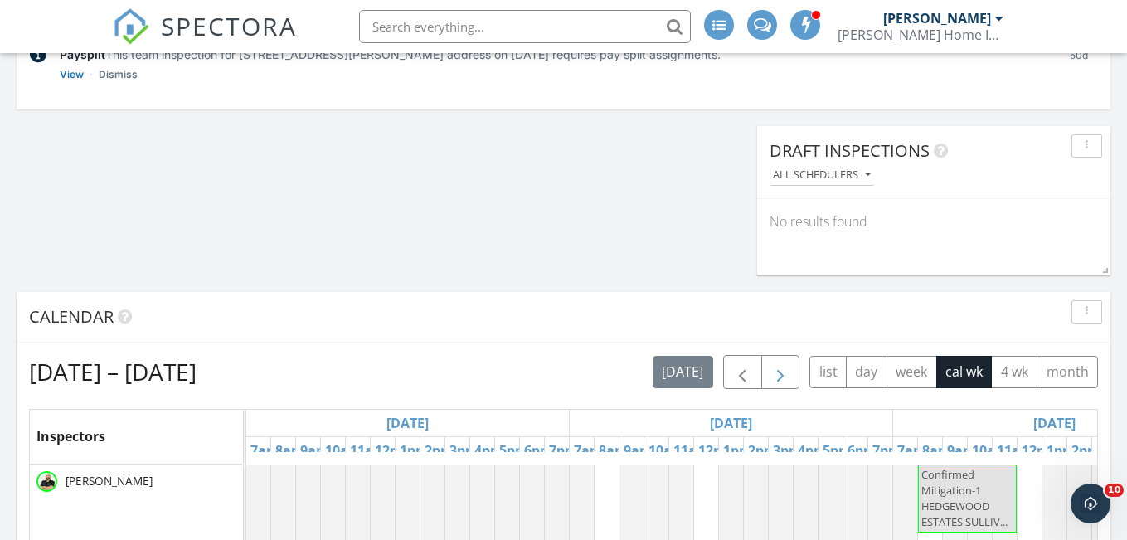
click at [771, 365] on span "button" at bounding box center [781, 373] width 20 height 20
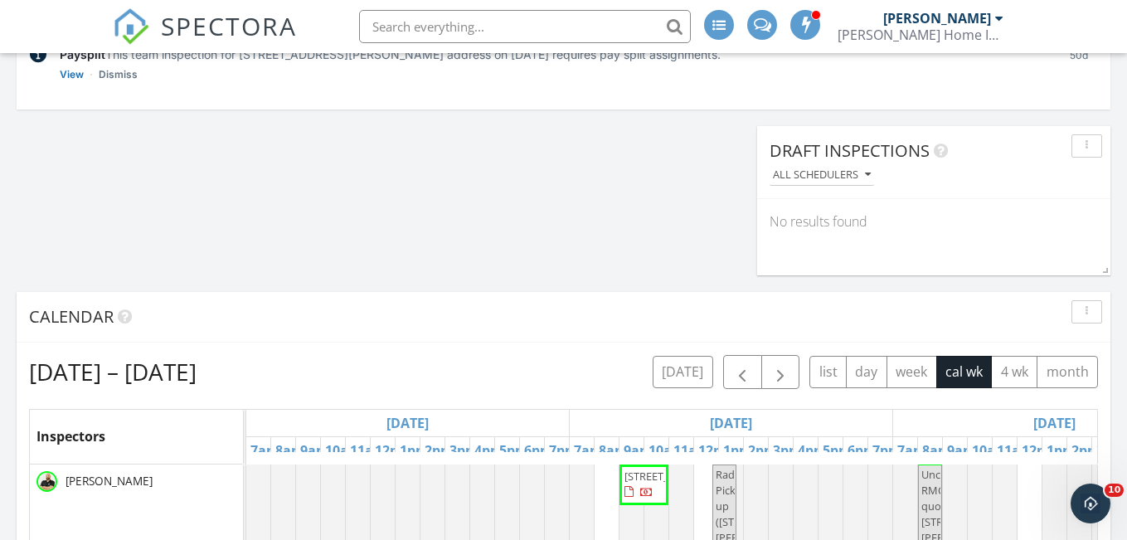
click at [640, 428] on div "[DATE]" at bounding box center [731, 423] width 323 height 27
